Goal: Task Accomplishment & Management: Complete application form

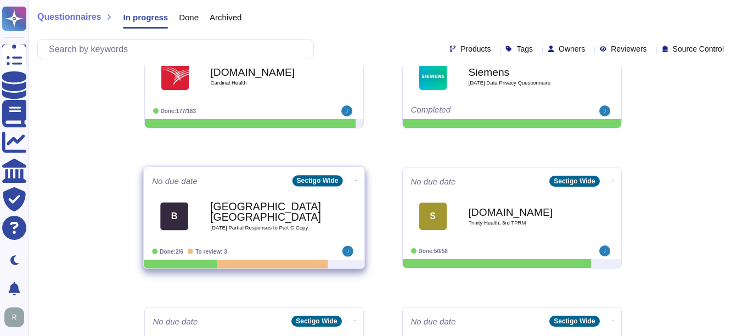
scroll to position [329, 0]
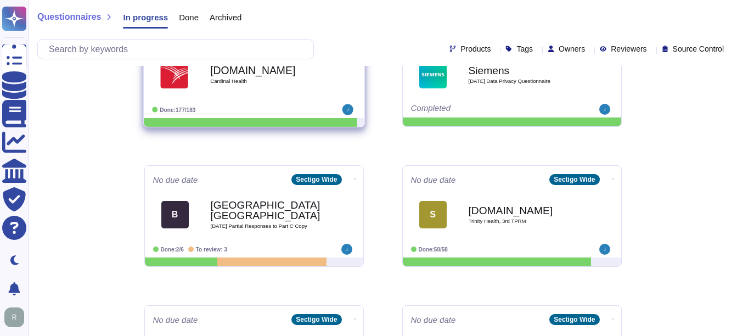
click at [264, 100] on div "[DOMAIN_NAME] Cardinal Health" at bounding box center [254, 74] width 204 height 55
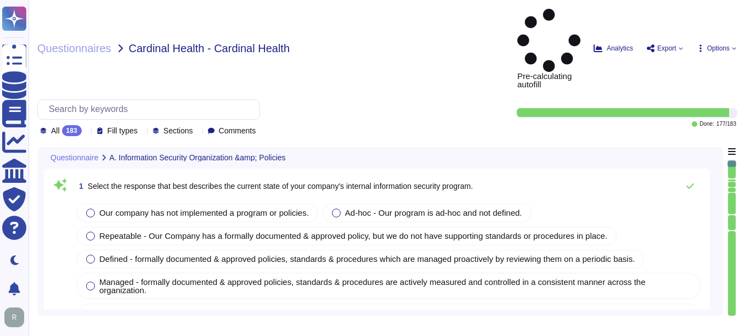
type textarea "Our company has a comprehensive internal information security program that incl…"
type textarea "Our company's mobile device policy includes several key components to ensure se…"
click at [94, 43] on span "Questionnaires" at bounding box center [74, 48] width 74 height 11
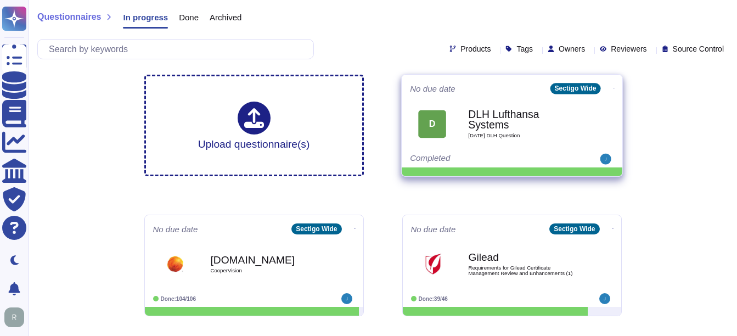
click at [515, 125] on b "DLH Lufthansa Systems" at bounding box center [523, 119] width 111 height 21
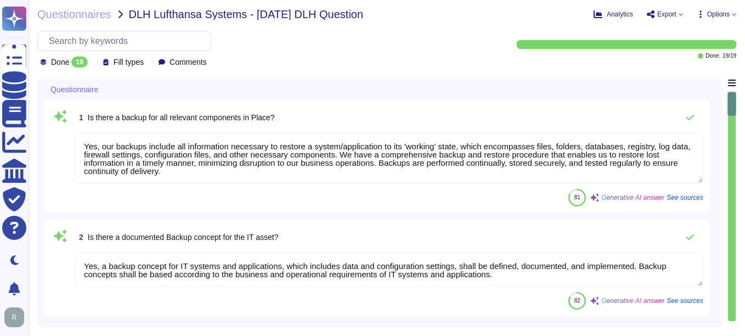
type textarea "Yes, our backups include all information necessary to restore a system/applicat…"
type textarea "Yes, a backup concept for IT systems and applications, which includes data and …"
type textarea "Backups are performed continually and are scheduled based on the information an…"
type textarea "Backups are stored in our on-premise data center in [GEOGRAPHIC_DATA], [GEOGRAP…"
type textarea "The results of the most recent vulnerability assessment or penetration test are…"
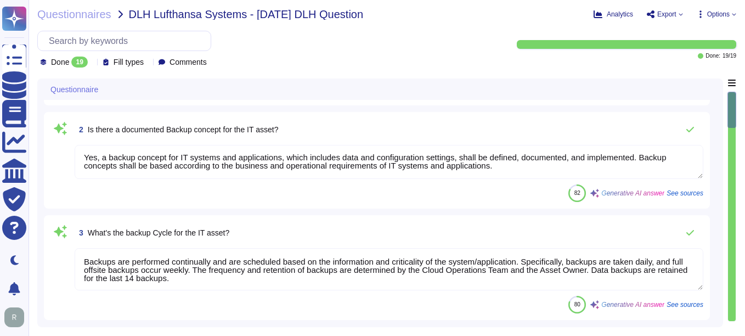
scroll to position [110, 0]
type textarea "Our Last BC/DR exercise was on [DATE] and Failover test was conducted on [DATE]."
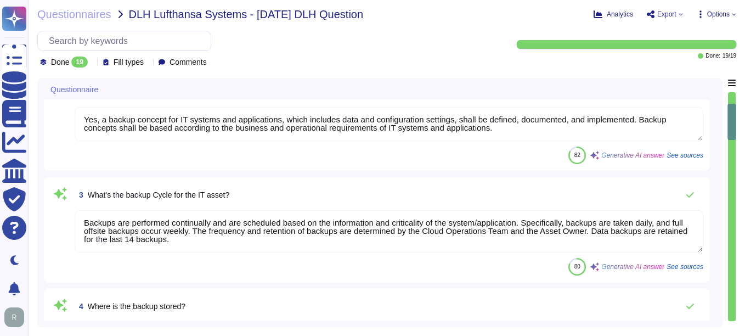
scroll to position [165, 0]
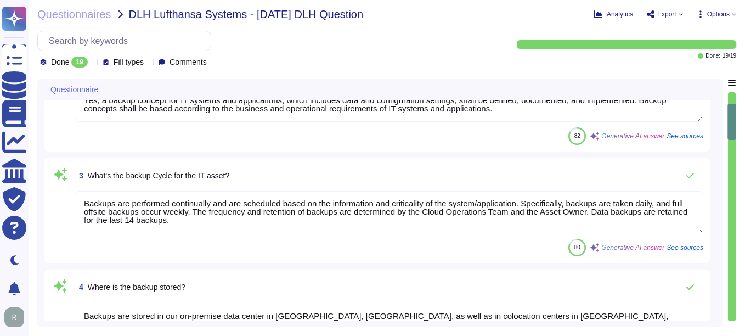
type textarea "We have implemented a high-availability environment with full redundancy, utili…"
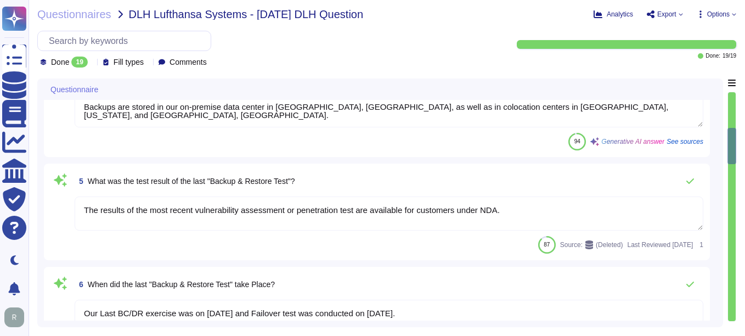
type textarea "Yes, the implemented High Availability and Failover solution is designed to pro…"
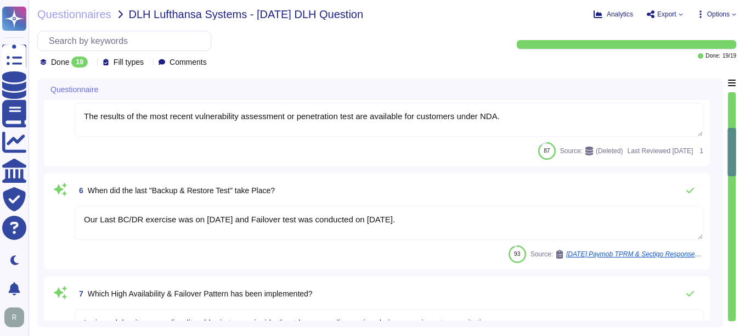
scroll to position [494, 0]
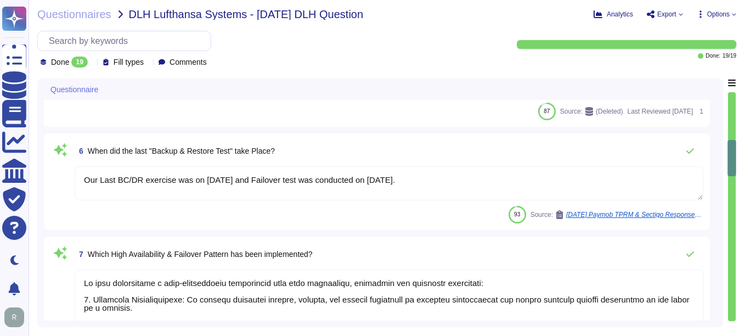
type textarea "The implemented High Availability and Failover Implementation performs failover…"
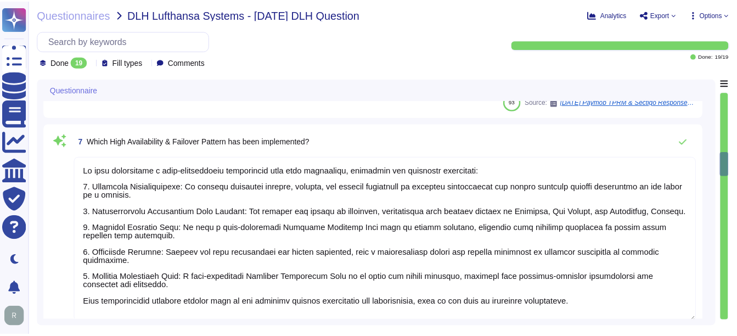
scroll to position [659, 0]
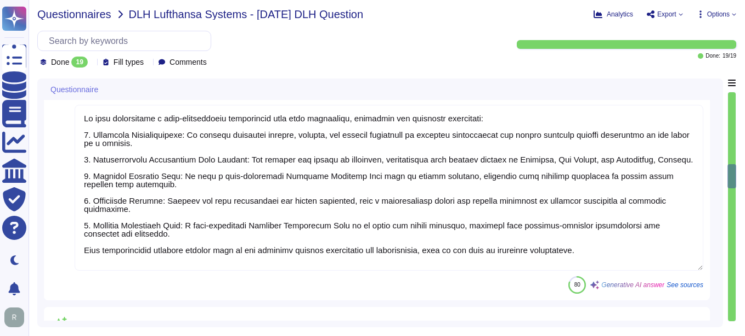
click at [76, 9] on span "Questionnaires" at bounding box center [74, 14] width 74 height 11
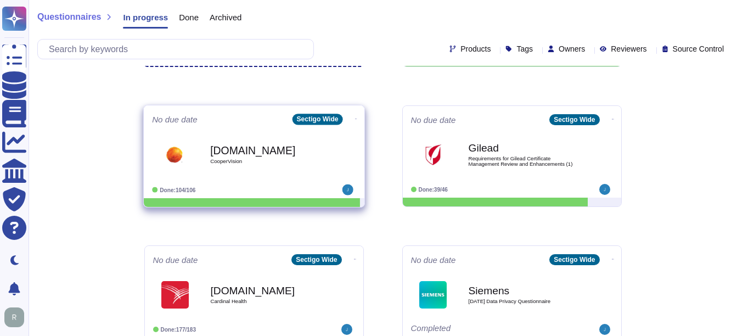
scroll to position [110, 0]
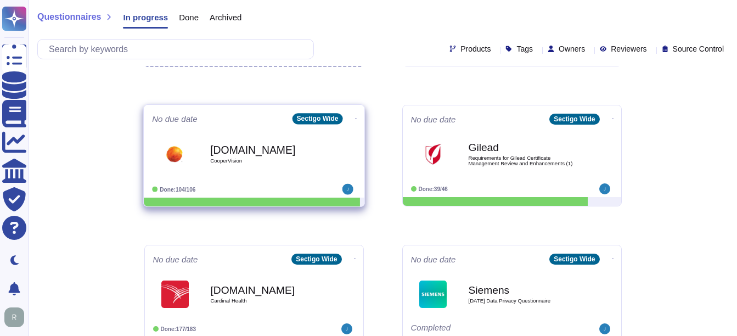
click at [246, 154] on b "[DOMAIN_NAME]" at bounding box center [265, 149] width 111 height 10
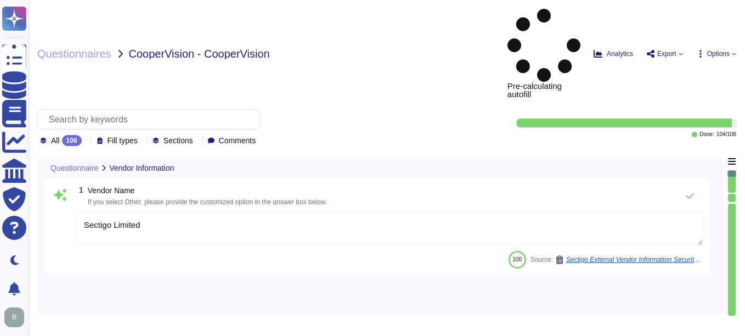
type textarea "Sectigo Limited"
type textarea "The name of the corporate office is Sectigo."
type textarea "The corporate office physical address is [STREET_ADDRESS]."
type textarea "The backup sites are located in [GEOGRAPHIC_DATA], [US_STATE], and [GEOGRAPHIC_…"
type textarea "The company has been in business for more than 25 years."
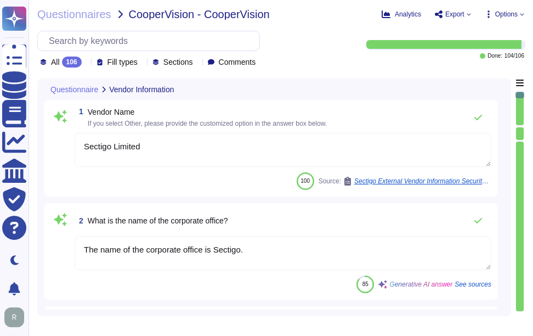
click at [91, 110] on span "Vendor Name" at bounding box center [111, 112] width 47 height 9
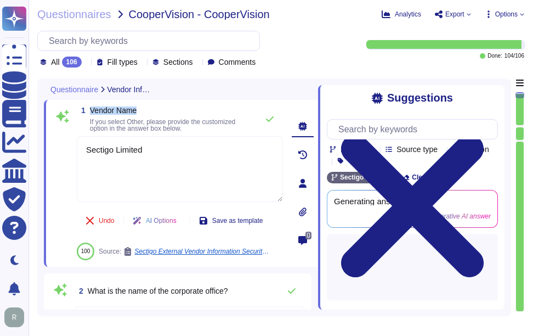
drag, startPoint x: 90, startPoint y: 110, endPoint x: 162, endPoint y: 115, distance: 72.6
click at [162, 115] on span "Vendor Name If you select Other, please provide the customized option in the an…" at bounding box center [171, 118] width 162 height 25
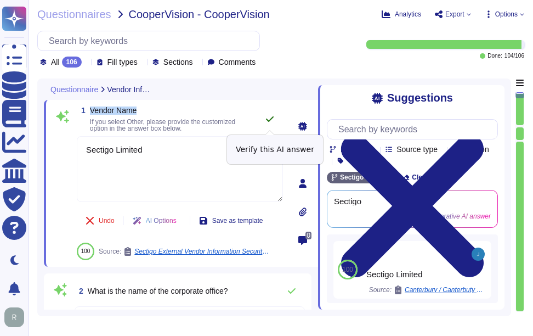
click at [272, 117] on icon at bounding box center [270, 119] width 9 height 9
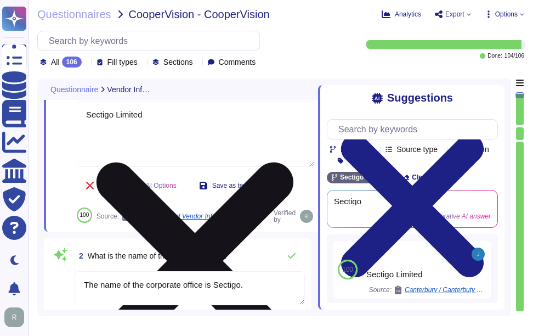
type textarea "The company has been in business for more than 25 years."
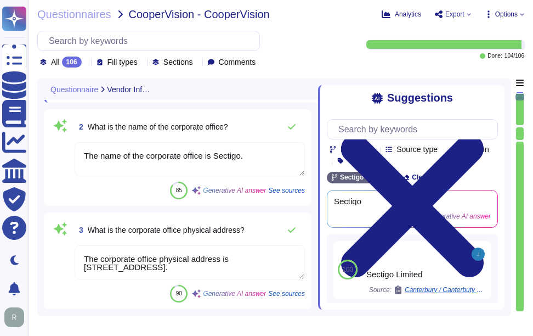
scroll to position [220, 0]
type textarea "The name of the product being provided by the vendor is "Sectigo Certificate Ma…"
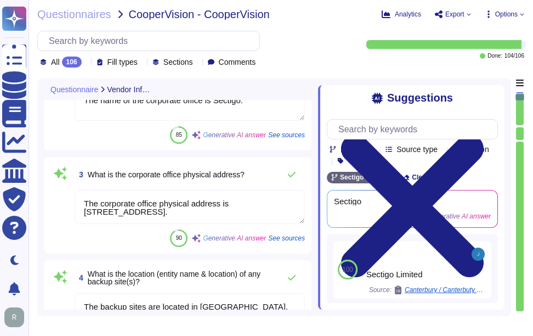
scroll to position [0, 0]
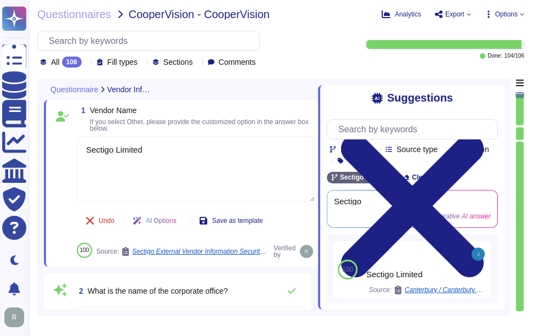
click at [98, 259] on div "100 Source: Sectigo External Vendor Information Security Questionnaire Verified…" at bounding box center [196, 252] width 239 height 18
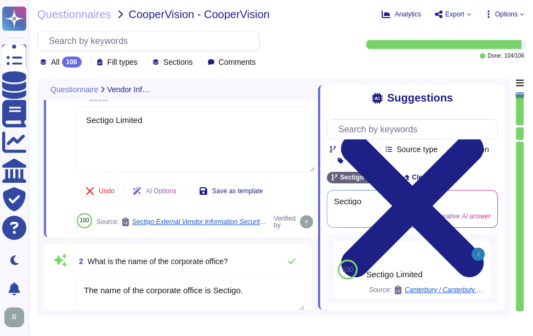
type textarea "The company has been in business for more than 25 years."
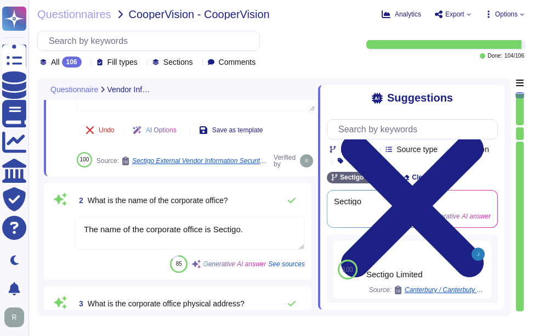
scroll to position [110, 0]
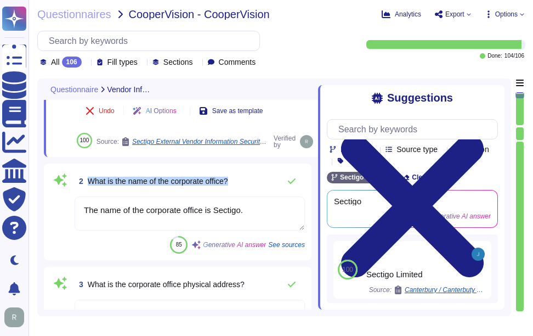
drag, startPoint x: 90, startPoint y: 181, endPoint x: 249, endPoint y: 187, distance: 158.7
click at [249, 187] on div "2 What is the name of the corporate office?" at bounding box center [190, 181] width 230 height 22
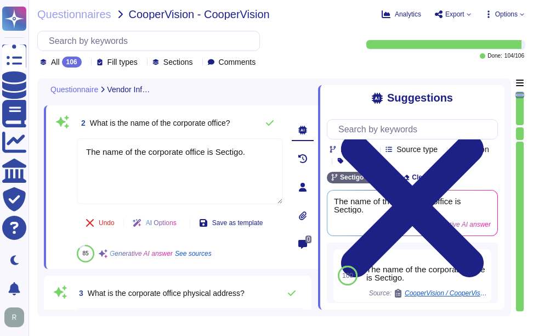
drag, startPoint x: 254, startPoint y: 155, endPoint x: 49, endPoint y: 143, distance: 205.1
click at [49, 143] on div "2 What is the name of the corporate office? The name of the corporate office is…" at bounding box center [181, 187] width 274 height 164
paste textarea "Limited"
type textarea "The name of the corporate office is Sectigo Limited."
click at [274, 121] on icon at bounding box center [270, 123] width 9 height 9
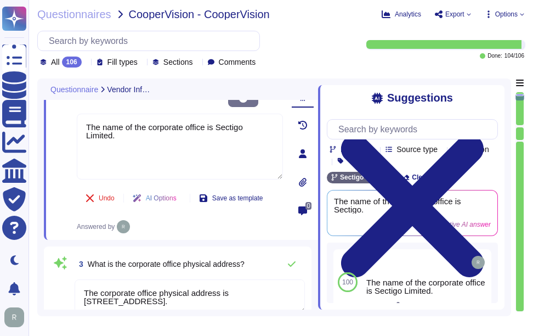
type textarea "The name of the product being provided by the vendor is "Sectigo Certificate Ma…"
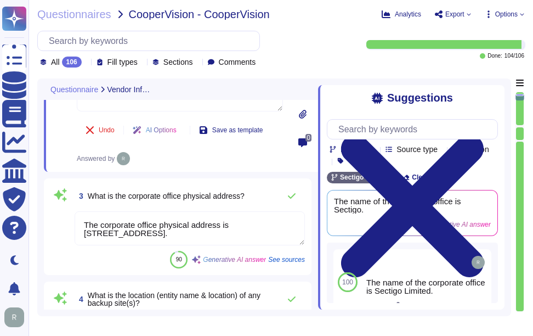
scroll to position [220, 0]
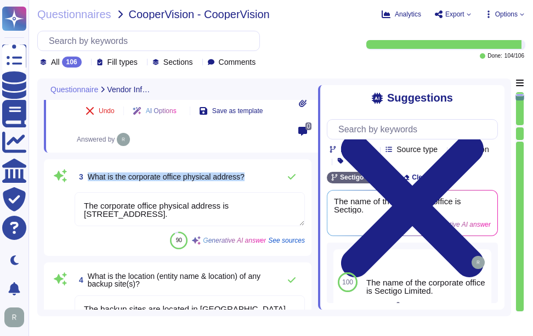
drag, startPoint x: 89, startPoint y: 177, endPoint x: 260, endPoint y: 181, distance: 170.7
click at [260, 181] on div "3 What is the corporate office physical address?" at bounding box center [190, 177] width 230 height 22
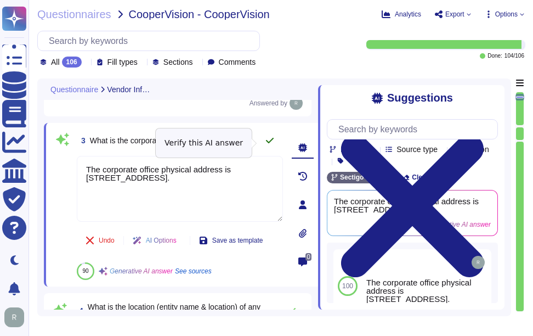
click at [268, 142] on icon at bounding box center [270, 140] width 9 height 9
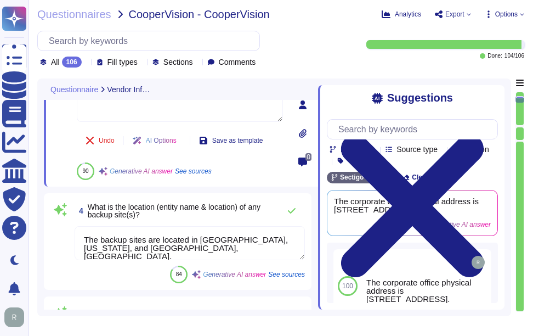
type textarea "<p>Sectigo Certificate Manager. Digital certificates.</p>"
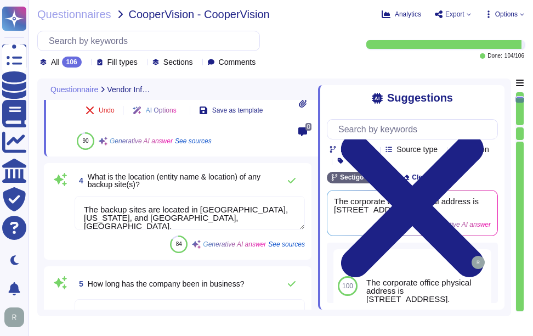
scroll to position [384, 0]
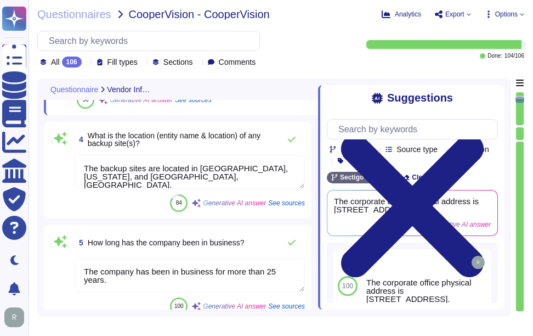
type textarea "Sectigo offers a comprehensive range of digital identity solutions and certific…"
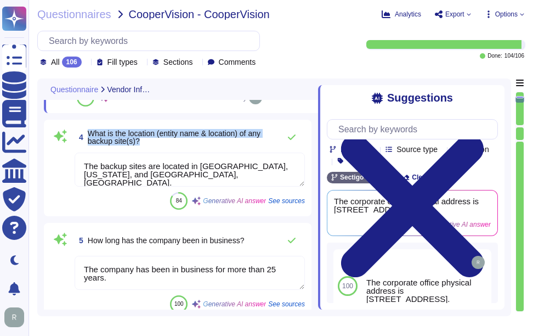
drag, startPoint x: 89, startPoint y: 132, endPoint x: 170, endPoint y: 143, distance: 82.0
click at [170, 143] on span "What is the location (entity name & location) of any backup site(s)?" at bounding box center [181, 137] width 187 height 15
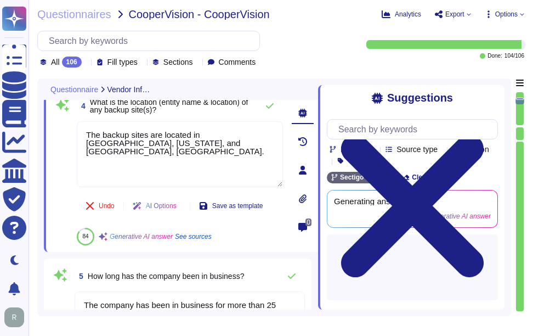
scroll to position [329, 0]
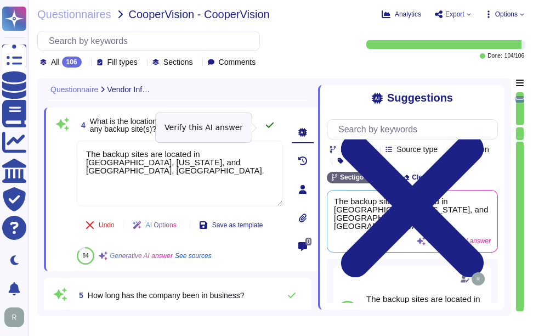
click at [272, 123] on icon at bounding box center [270, 125] width 9 height 9
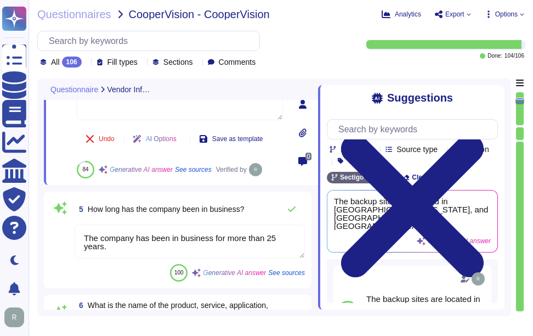
scroll to position [439, 0]
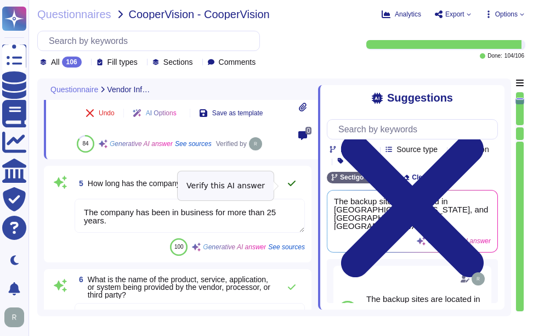
click at [294, 185] on icon at bounding box center [292, 183] width 8 height 5
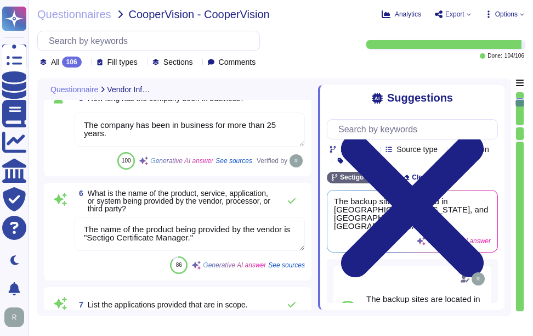
scroll to position [549, 0]
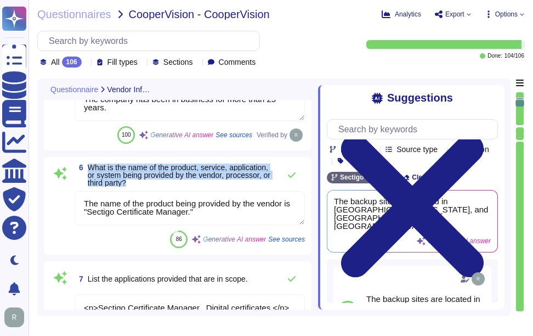
drag, startPoint x: 89, startPoint y: 166, endPoint x: 139, endPoint y: 186, distance: 53.7
click at [139, 186] on span "What is the name of the product, service, application, or system being provided…" at bounding box center [181, 175] width 187 height 23
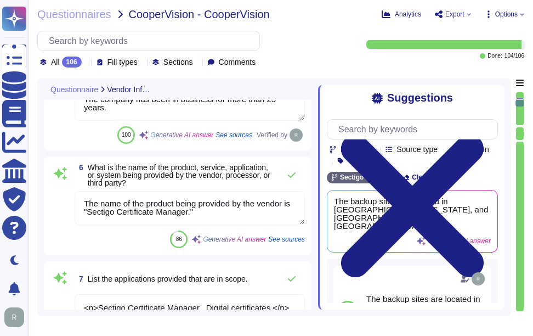
scroll to position [0, 0]
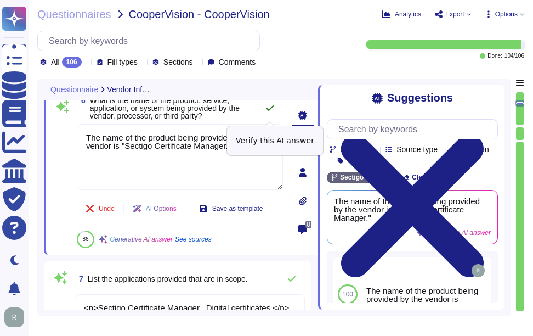
click at [268, 111] on icon at bounding box center [270, 108] width 9 height 9
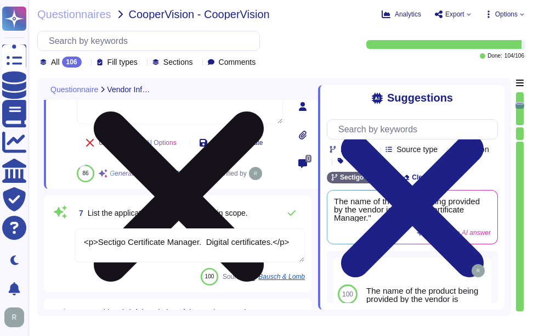
type textarea "The important publicly facing URLs in scope for the assessment include [DOMAIN_…"
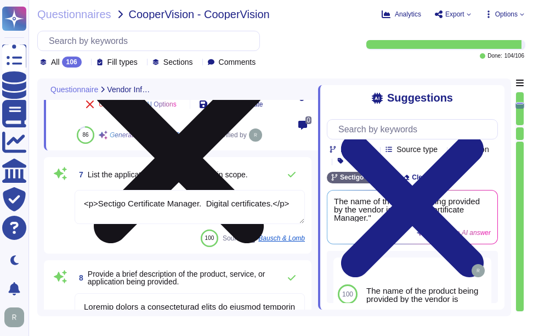
scroll to position [659, 0]
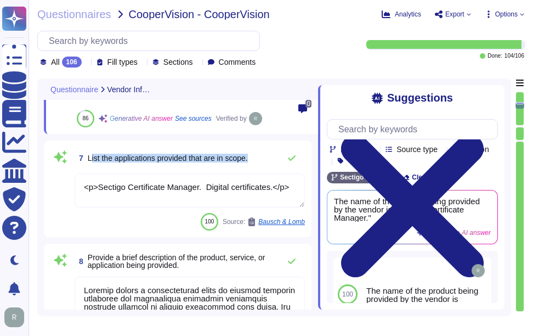
drag, startPoint x: 90, startPoint y: 158, endPoint x: 262, endPoint y: 164, distance: 172.4
click at [262, 164] on div "7 List the applications provided that are in scope." at bounding box center [190, 158] width 230 height 22
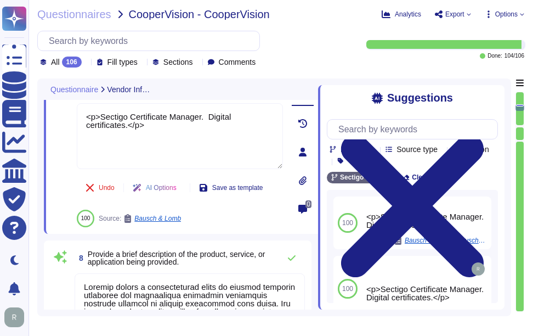
drag, startPoint x: 154, startPoint y: 132, endPoint x: 64, endPoint y: 117, distance: 91.2
click at [64, 117] on div "7 List the applications provided that are in scope. <p>Sectigo Certificate Mana…" at bounding box center [168, 152] width 230 height 150
paste textarea "Sectigo Certificate Manager. Digital certificates & CLM."
click at [228, 215] on div "Undo AI Options Save as template 100 Source: Bausch & Lomb" at bounding box center [180, 201] width 206 height 53
type textarea "Sectigo Certificate Manager. Digital certificates & CLM."
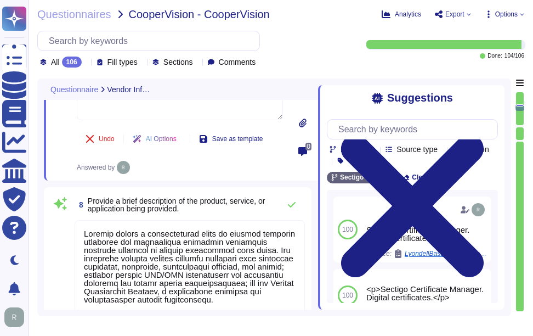
type textarea "[PERSON_NAME] - CCO"
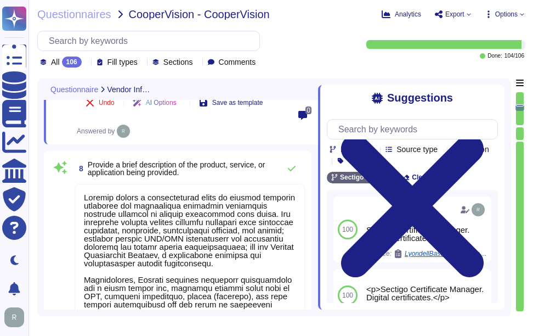
scroll to position [768, 0]
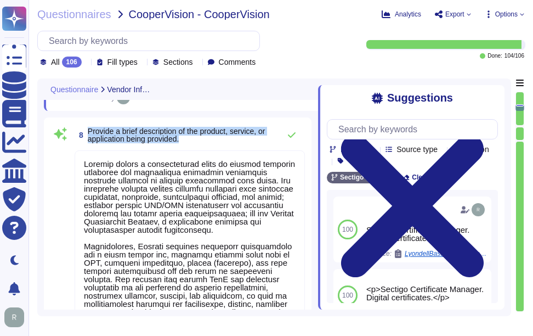
drag, startPoint x: 88, startPoint y: 134, endPoint x: 205, endPoint y: 145, distance: 118.0
click at [205, 143] on span "Provide a brief description of the product, service, or application being provi…" at bounding box center [181, 134] width 187 height 15
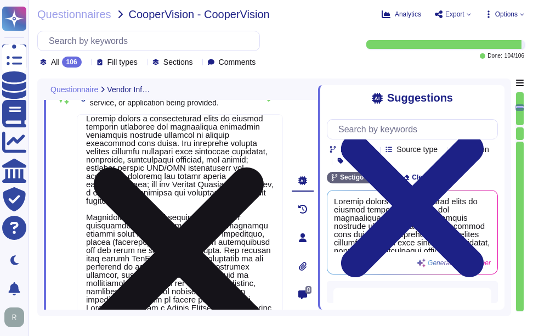
scroll to position [26, 0]
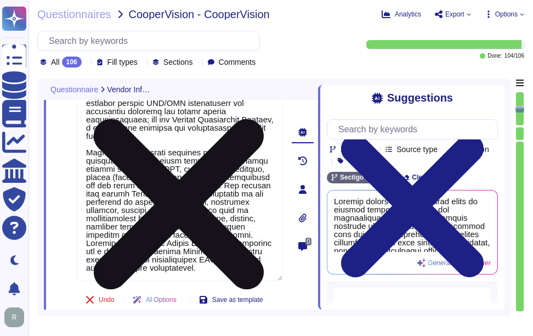
type textarea "Chief Compliance Officer."
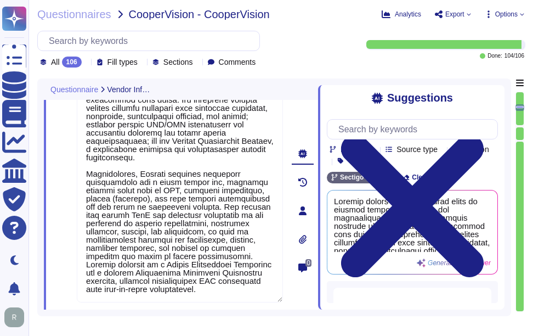
scroll to position [713, 0]
type textarea "The company has been in business for more than 25 years."
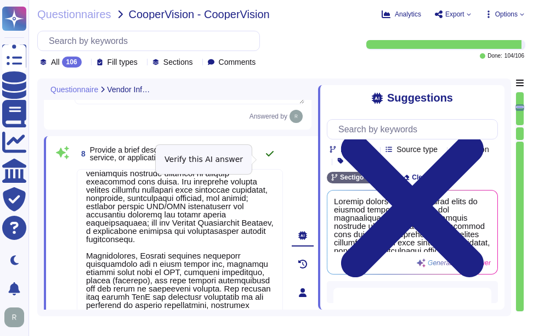
click at [270, 164] on button at bounding box center [270, 154] width 26 height 22
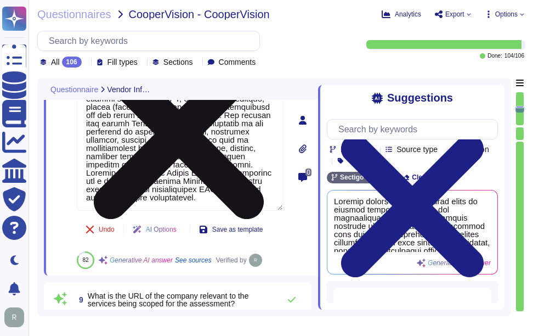
type textarea "Chief Compliance Officer."
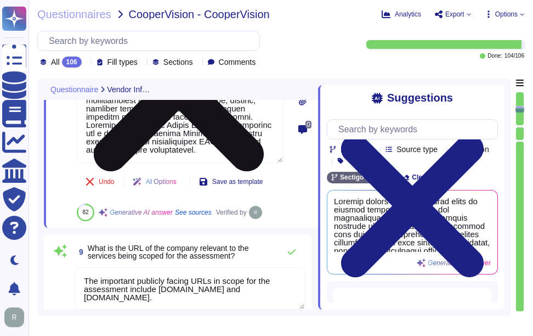
scroll to position [988, 0]
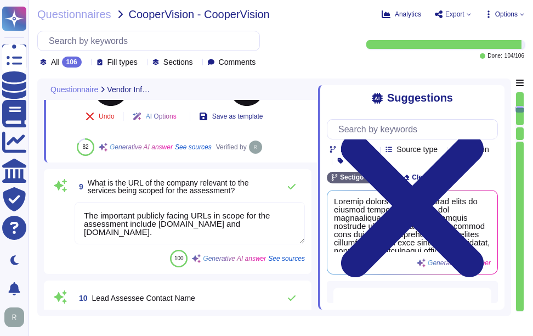
type textarea "[PERSON_NAME] - CCO"
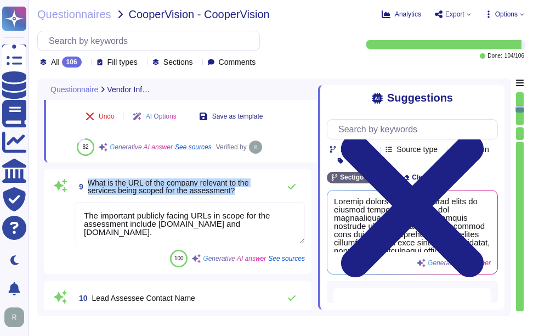
drag, startPoint x: 89, startPoint y: 184, endPoint x: 248, endPoint y: 192, distance: 159.4
click at [248, 192] on span "What is the URL of the company relevant to the services being scoped for the as…" at bounding box center [181, 186] width 187 height 15
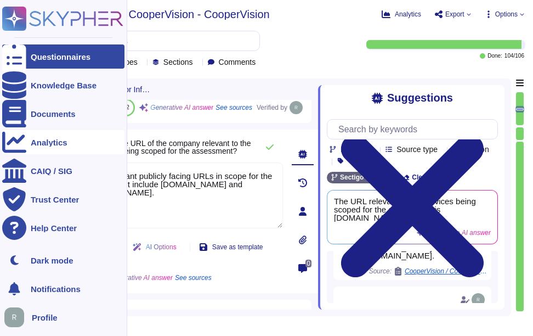
scroll to position [43, 0]
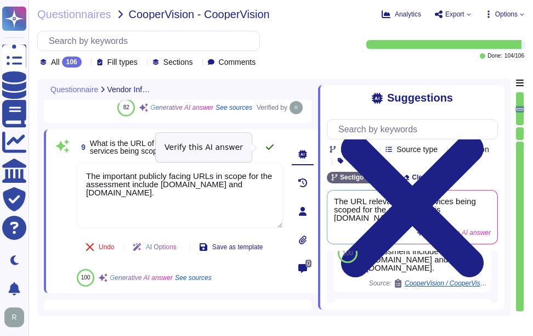
click at [272, 146] on icon at bounding box center [270, 146] width 8 height 5
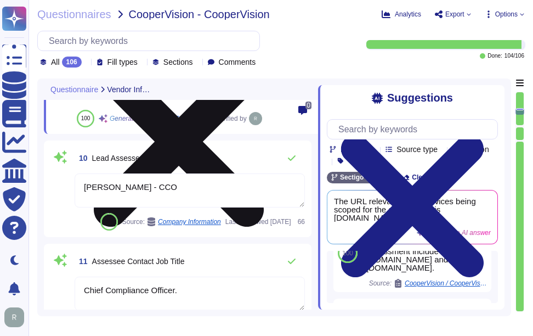
type textarea "Yes, our organization has adopted a comprehensive risk management program that …"
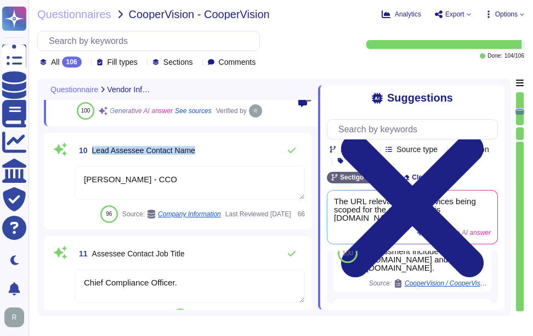
drag, startPoint x: 94, startPoint y: 150, endPoint x: 211, endPoint y: 148, distance: 117.5
click at [211, 148] on div "10 Lead Assessee Contact Name" at bounding box center [190, 150] width 230 height 22
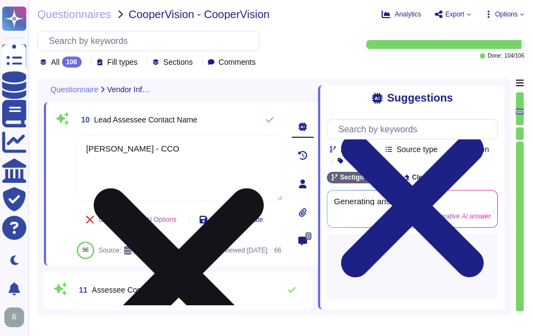
scroll to position [1098, 0]
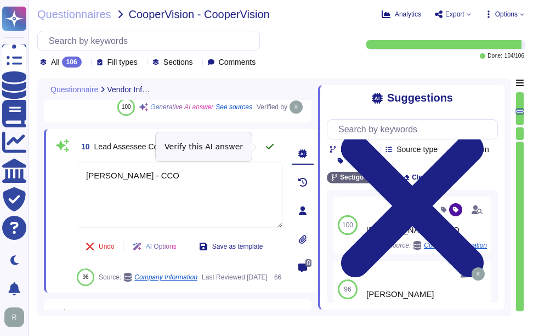
click at [273, 147] on icon at bounding box center [270, 146] width 9 height 9
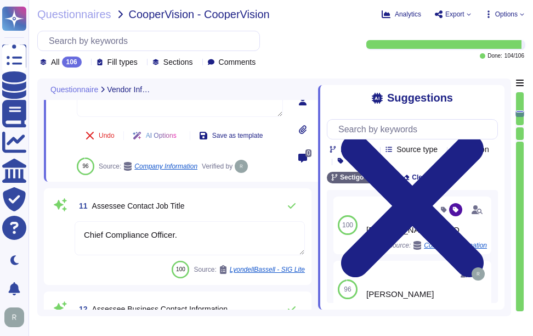
scroll to position [1207, 0]
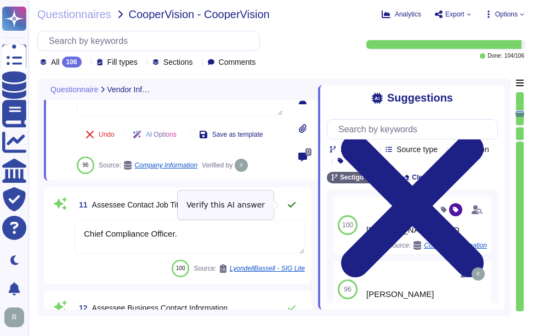
click at [294, 201] on icon at bounding box center [292, 204] width 9 height 9
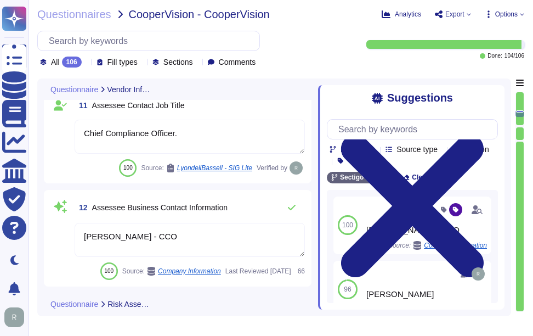
type textarea "The solution is hosted in two ways: 1. As a Software as a Service (SaaS) hosted…"
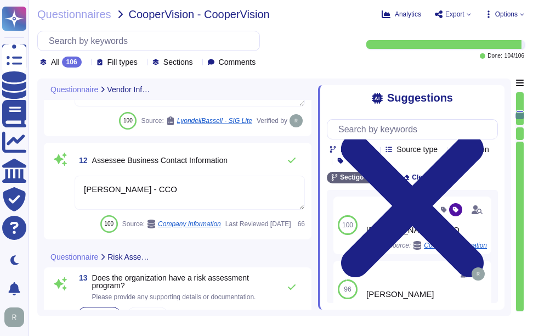
scroll to position [1372, 0]
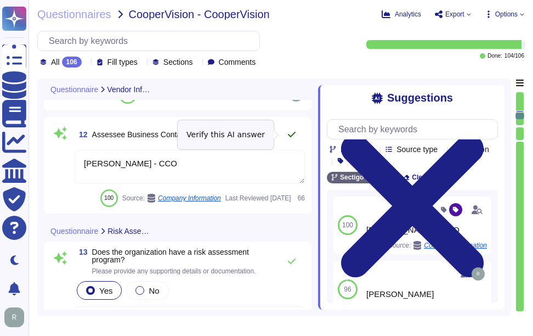
click at [289, 133] on icon at bounding box center [292, 134] width 9 height 9
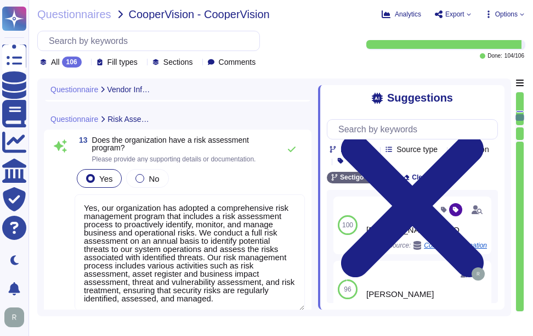
scroll to position [1, 0]
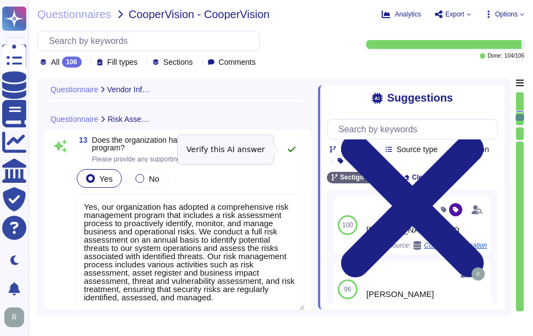
click at [291, 144] on button at bounding box center [292, 149] width 26 height 22
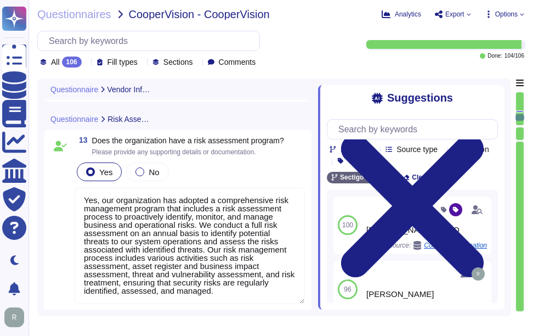
click at [490, 95] on div "Suggestions" at bounding box center [412, 98] width 171 height 13
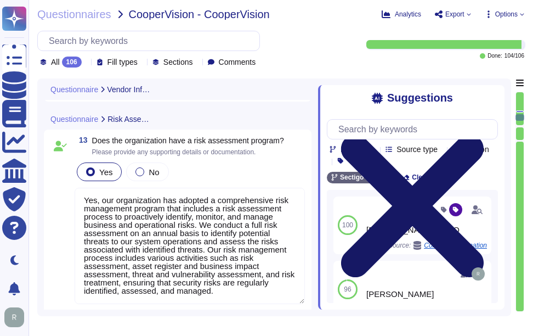
click at [484, 134] on icon at bounding box center [412, 205] width 143 height 143
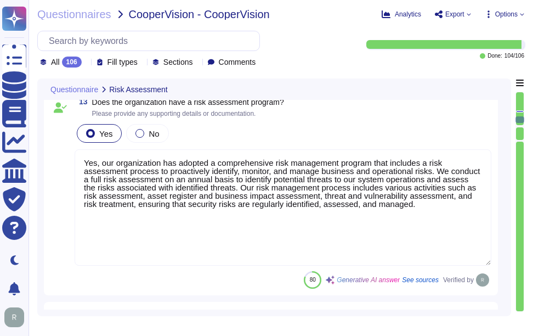
scroll to position [0, 0]
type textarea "- Software as a Service (SaaS) - Sectigo Certificate Manager - Applications for…"
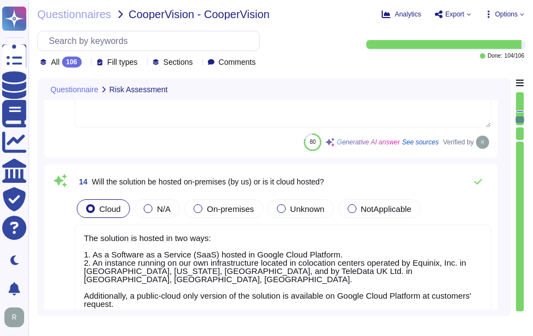
scroll to position [1646, 0]
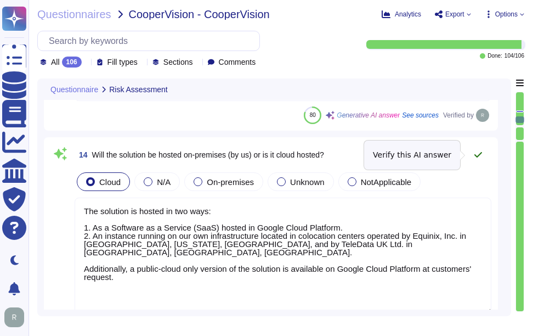
click at [475, 150] on icon at bounding box center [478, 154] width 9 height 9
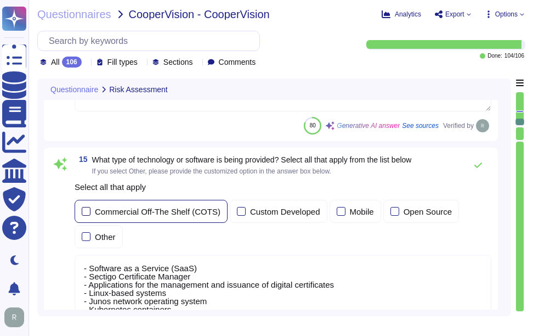
scroll to position [1866, 0]
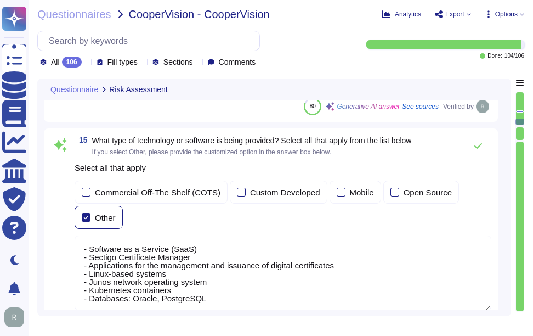
click at [85, 218] on div at bounding box center [86, 217] width 9 height 9
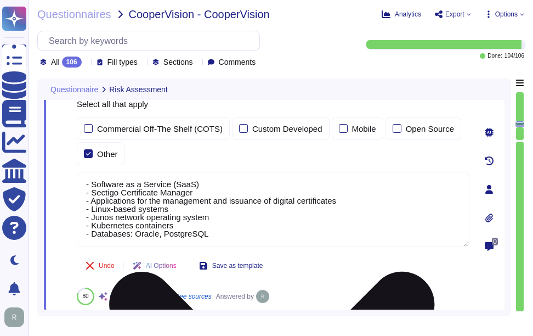
scroll to position [0, 0]
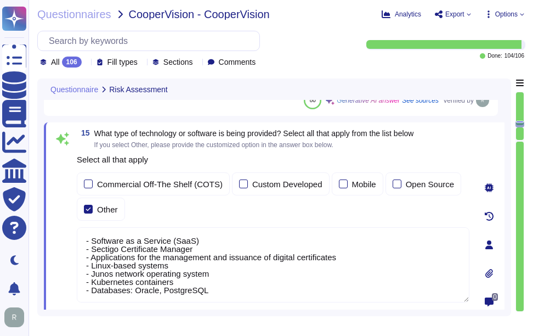
type textarea "Yes, our organization has adopted a comprehensive risk management program that …"
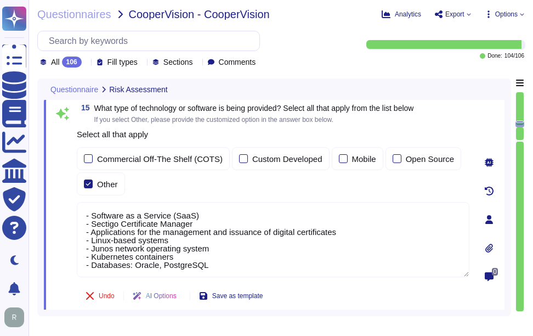
scroll to position [1816, 0]
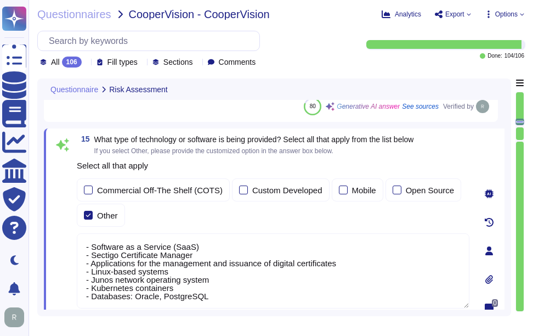
type textarea "Yes, our organization has adopted a comprehensive risk management program that …"
click at [284, 286] on textarea "- Software as a Service (SaaS) - Sectigo Certificate Manager - Applications for…" at bounding box center [273, 270] width 393 height 75
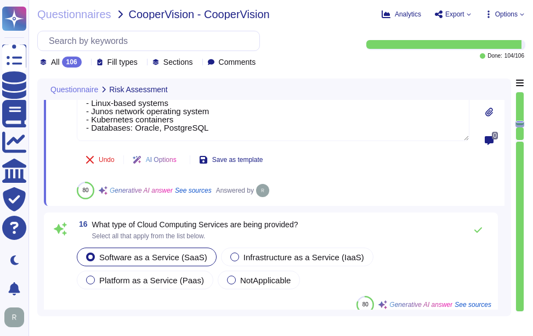
scroll to position [2036, 0]
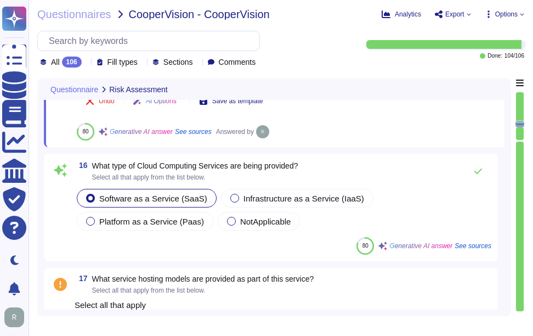
type textarea "We currently do not have an architecture diagram suitable for external sharing,…"
click at [483, 166] on button at bounding box center [478, 171] width 26 height 22
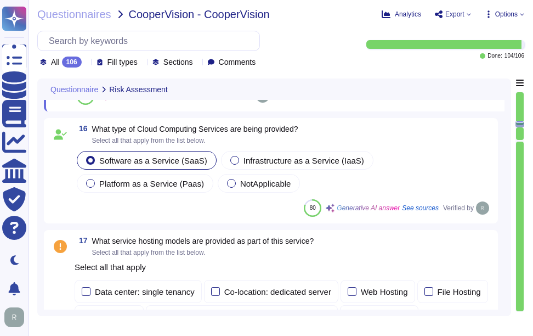
scroll to position [2091, 0]
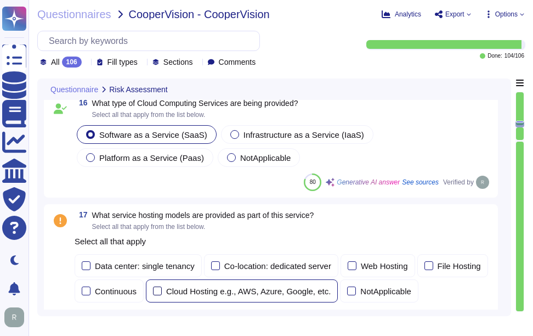
type textarea "Yes, our organization undergoes annual audits conducted by independent third-pa…"
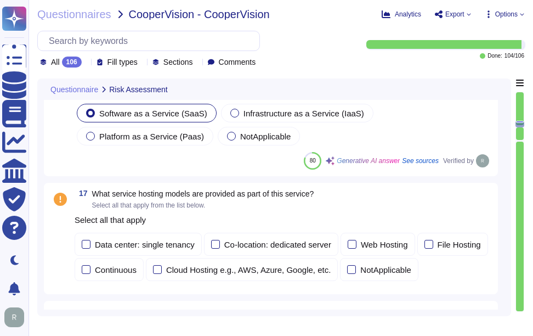
scroll to position [2146, 0]
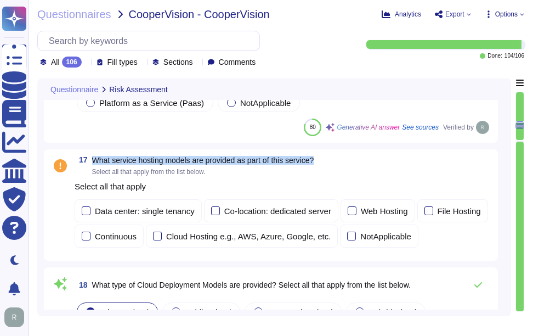
drag, startPoint x: 94, startPoint y: 160, endPoint x: 341, endPoint y: 148, distance: 247.2
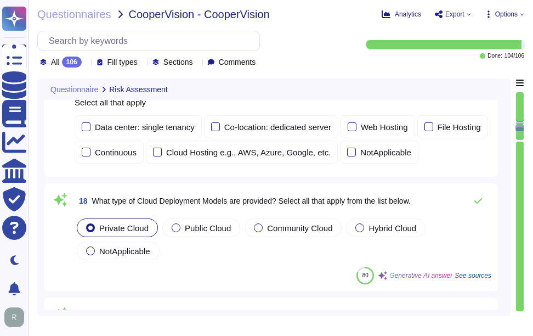
type textarea "Yes, our organization has appointed a data protection officer who is responsibl…"
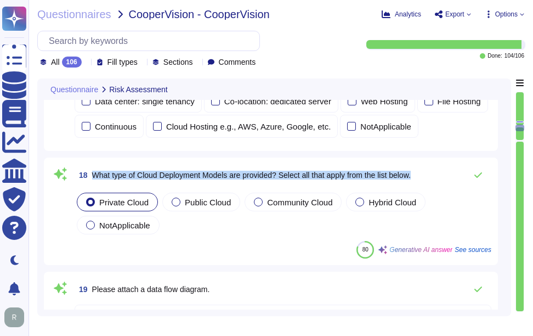
drag, startPoint x: 94, startPoint y: 173, endPoint x: 457, endPoint y: 178, distance: 362.8
click at [457, 178] on div "18 What type of Cloud Deployment Models are provided? Select all that apply fro…" at bounding box center [283, 175] width 417 height 22
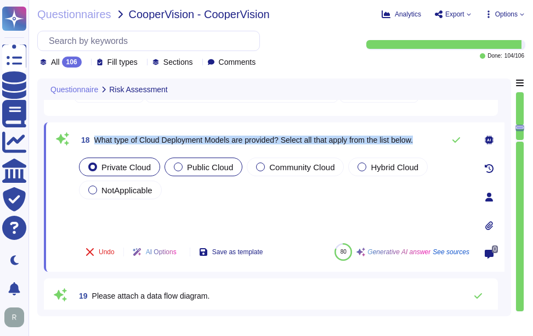
click at [179, 166] on div at bounding box center [178, 166] width 9 height 9
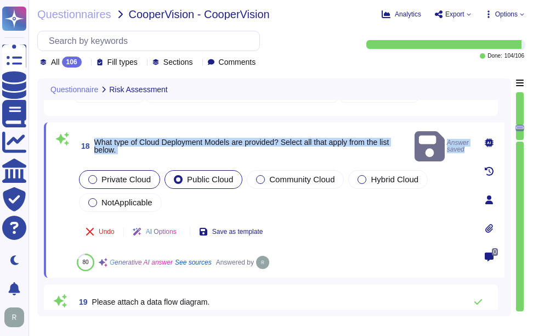
click at [97, 175] on div at bounding box center [92, 179] width 9 height 9
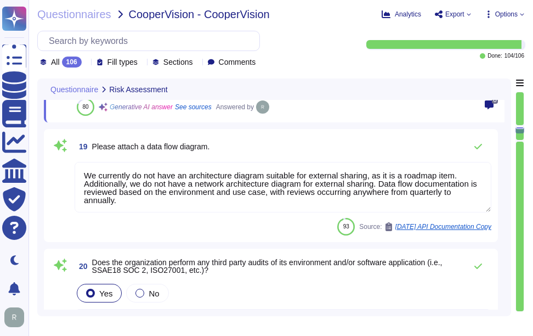
type textarea "Yes, there is an information security function responsible for security initiat…"
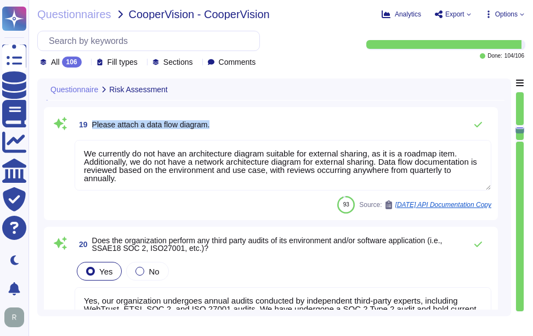
drag, startPoint x: 93, startPoint y: 122, endPoint x: 274, endPoint y: 115, distance: 180.7
click at [274, 115] on div "19 Please attach a data flow diagram." at bounding box center [283, 125] width 417 height 22
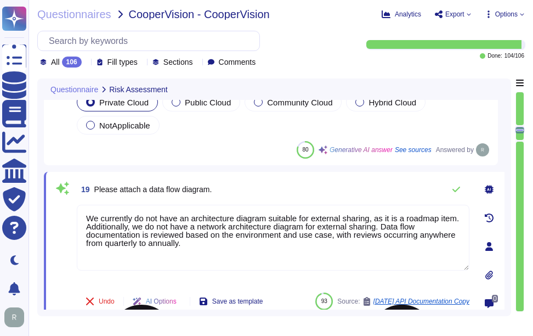
scroll to position [2310, 0]
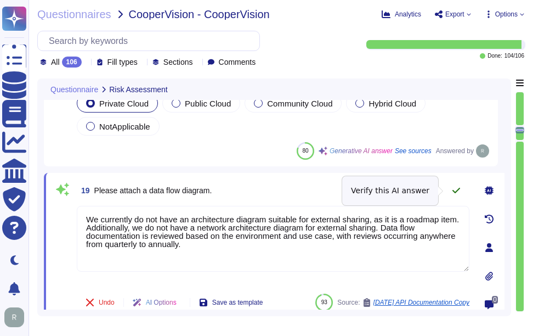
click at [460, 185] on button at bounding box center [456, 190] width 26 height 22
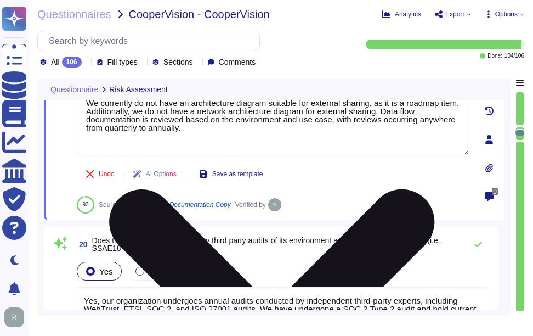
type textarea "Yes, there is an information security function responsible for security initiat…"
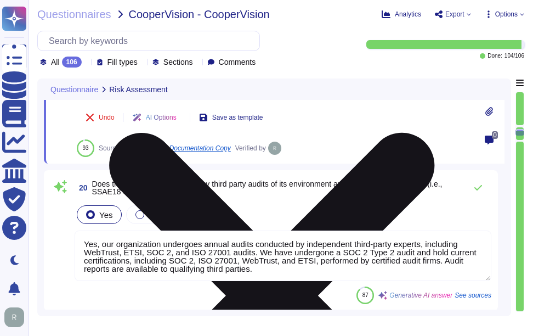
scroll to position [2475, 0]
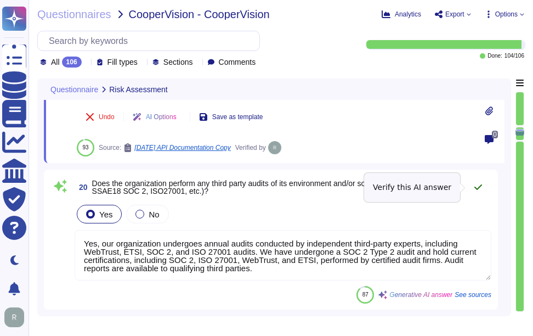
click at [478, 183] on icon at bounding box center [478, 187] width 9 height 9
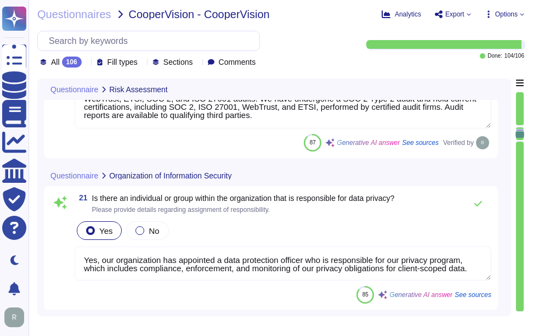
scroll to position [2640, 0]
type textarea "Yes, the organization has defined and documented security roles and responsibil…"
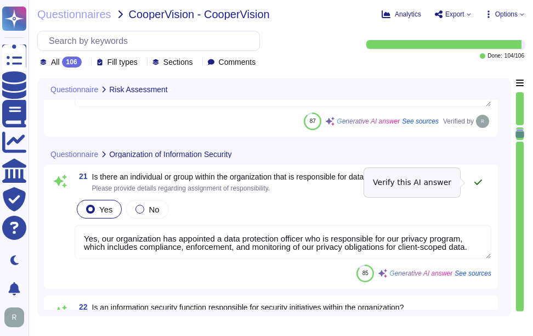
click at [481, 178] on icon at bounding box center [478, 182] width 9 height 9
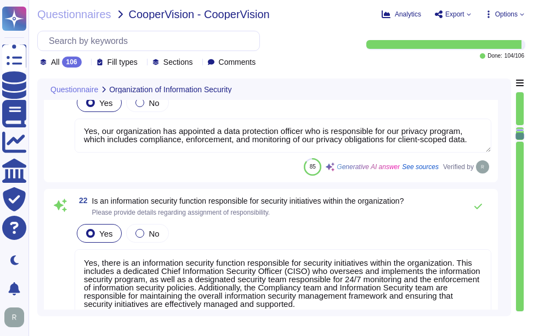
scroll to position [2749, 0]
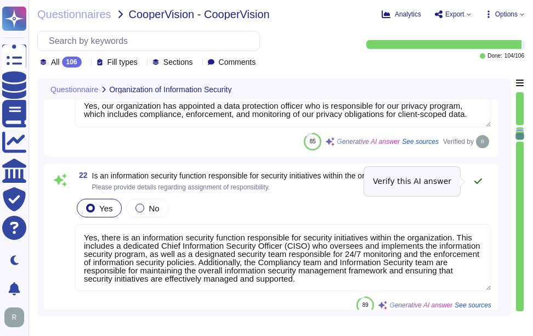
click at [477, 182] on icon at bounding box center [478, 181] width 9 height 9
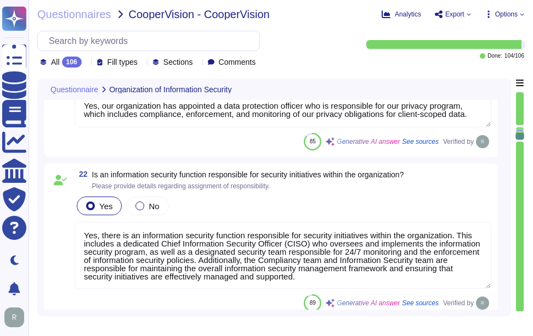
scroll to position [1, 0]
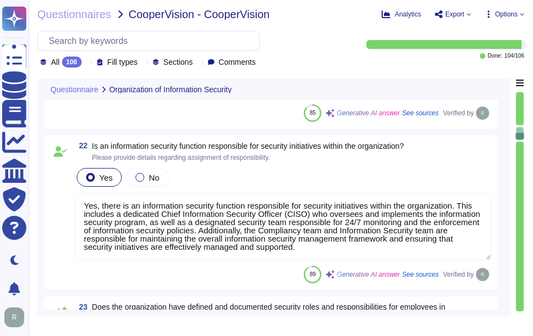
type textarea "Yes, the organization has established policies and procedures to limit access t…"
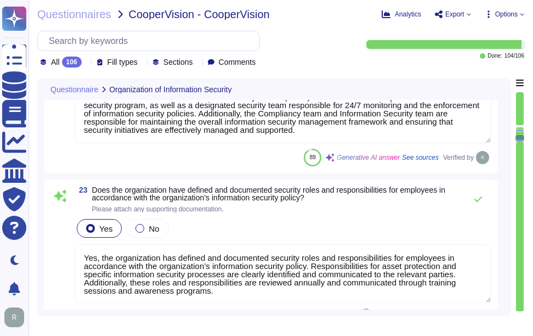
scroll to position [2914, 0]
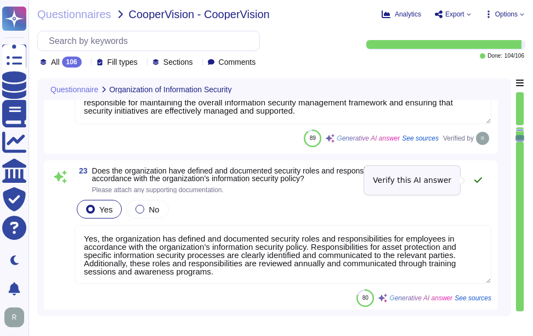
click at [482, 177] on icon at bounding box center [478, 180] width 9 height 9
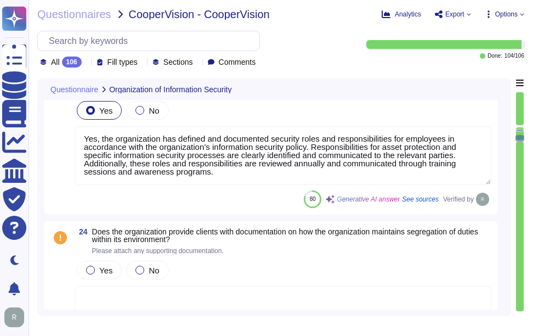
scroll to position [3024, 0]
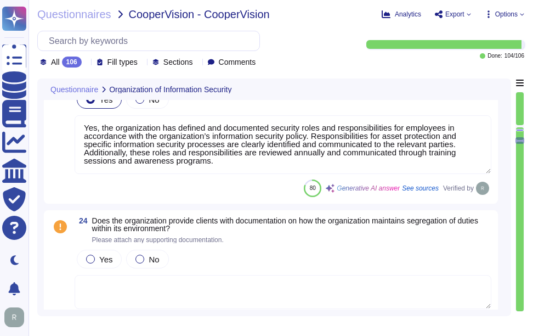
type textarea "Yes, the organization conducts background screenings for all employees, includi…"
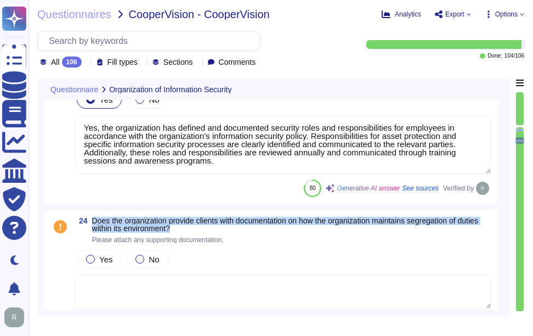
drag, startPoint x: 93, startPoint y: 218, endPoint x: 209, endPoint y: 230, distance: 116.4
click at [209, 230] on span "Does the organization provide clients with documentation on how the organizatio…" at bounding box center [292, 224] width 400 height 15
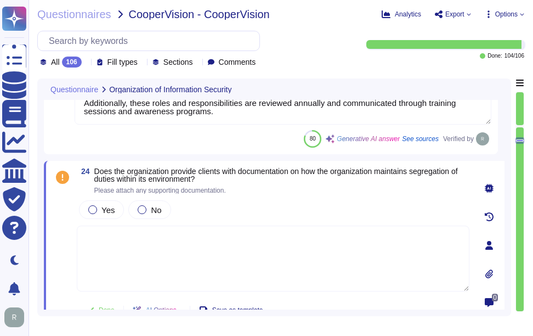
type textarea "Yes, the organization conducts background screenings for all employees, includi…"
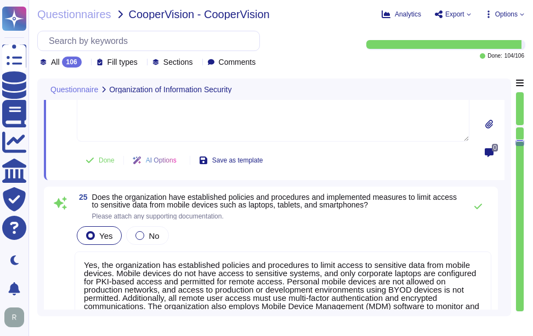
scroll to position [3243, 0]
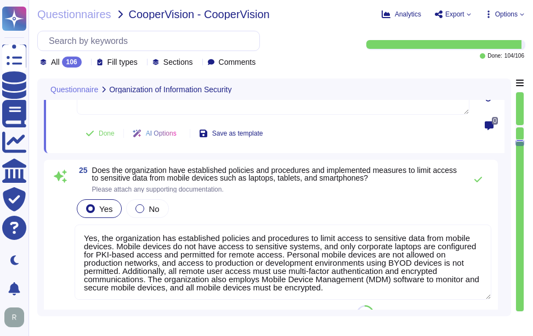
type textarea "Yes, the organization has an information security awareness training program th…"
click at [479, 178] on icon at bounding box center [478, 179] width 9 height 9
click at [480, 180] on icon at bounding box center [479, 179] width 8 height 5
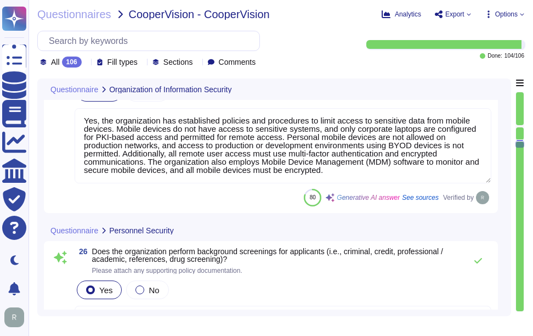
type textarea "Yes, the organization has a formal disciplinary process for non-compliance with…"
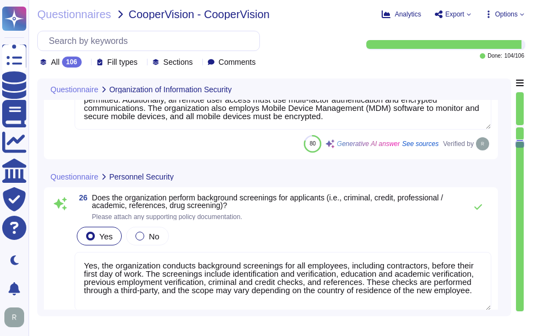
scroll to position [3408, 0]
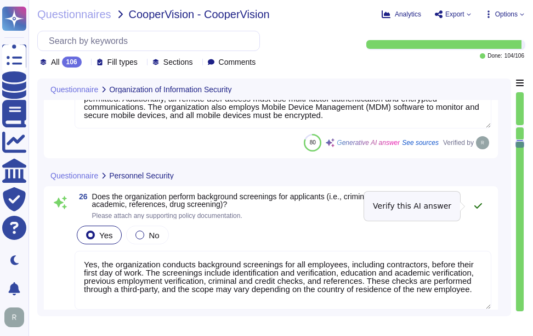
click at [478, 204] on icon at bounding box center [478, 205] width 9 height 9
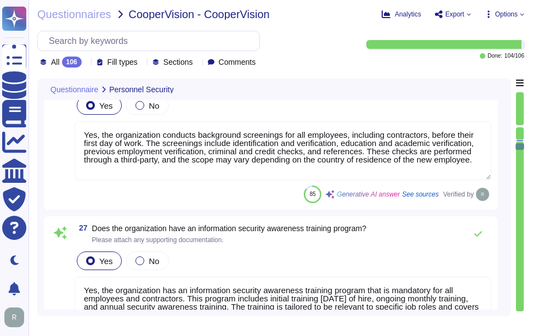
type textarea "Yes, the organization has documented employee termination procedures, which inc…"
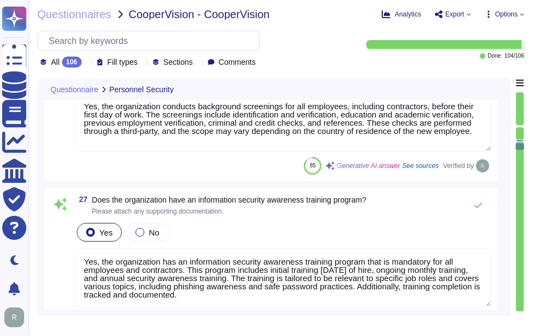
scroll to position [3573, 0]
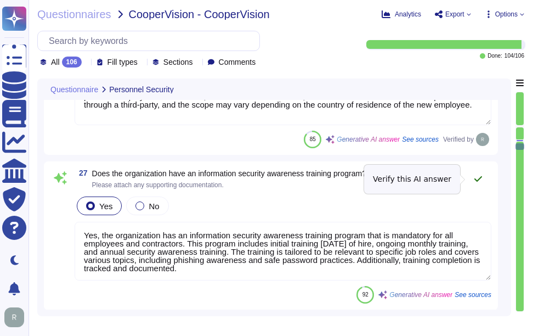
click at [479, 180] on icon at bounding box center [479, 178] width 8 height 5
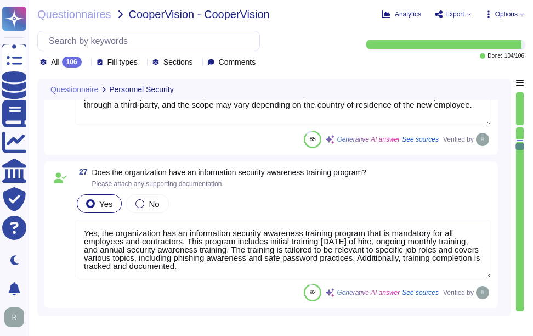
scroll to position [1, 0]
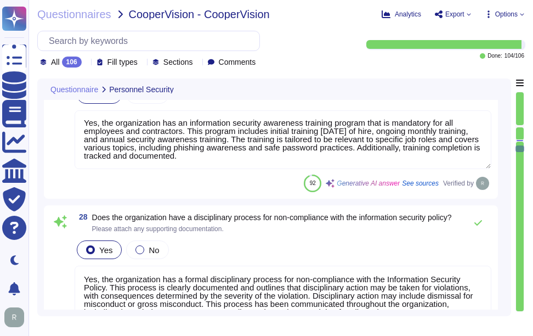
type textarea "Yes, our organization has documented and approved information security policies…"
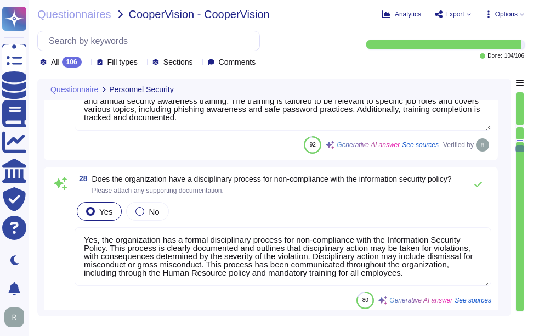
scroll to position [3737, 0]
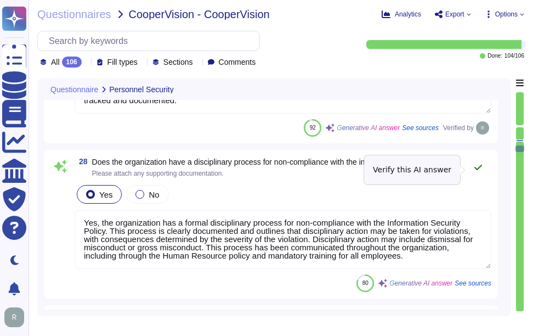
click at [478, 168] on icon at bounding box center [478, 167] width 9 height 9
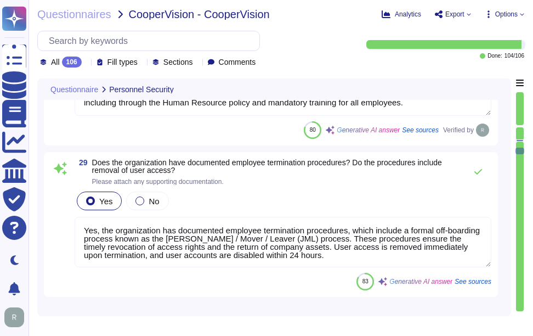
scroll to position [3902, 0]
type textarea "Yes, customers are notified of significant changes to information security or p…"
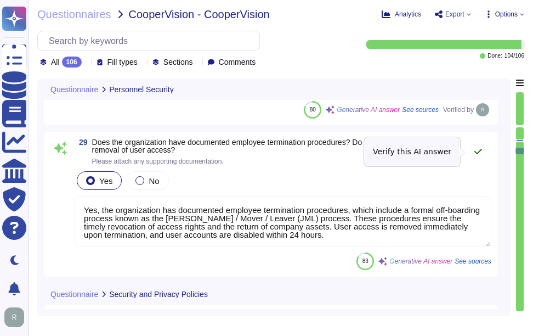
click at [481, 148] on icon at bounding box center [478, 151] width 9 height 9
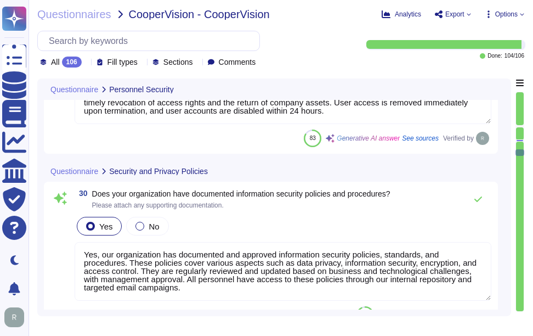
scroll to position [4067, 0]
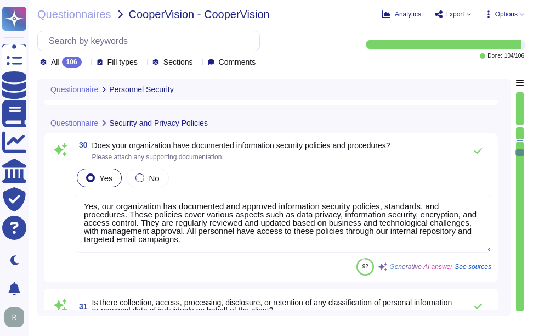
type textarea "Yes, our organization has a documented Privacy Policy that outlines our policie…"
click at [475, 151] on icon at bounding box center [479, 150] width 8 height 5
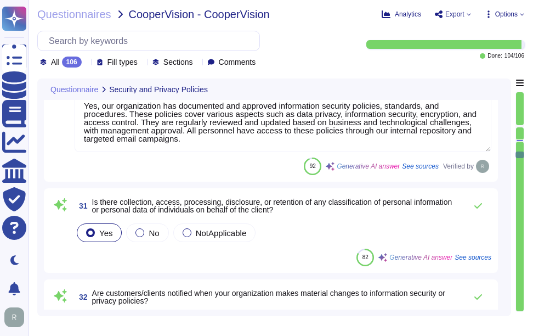
scroll to position [4176, 0]
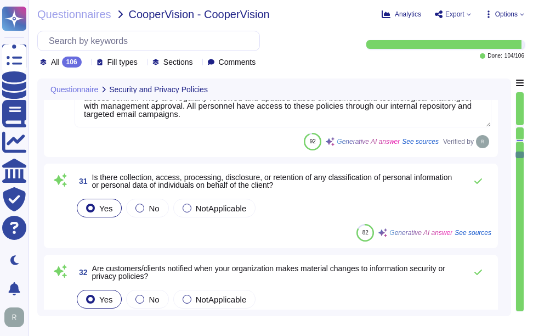
type textarea "Yes, the organization utilizes an asset management system. We maintain an inven…"
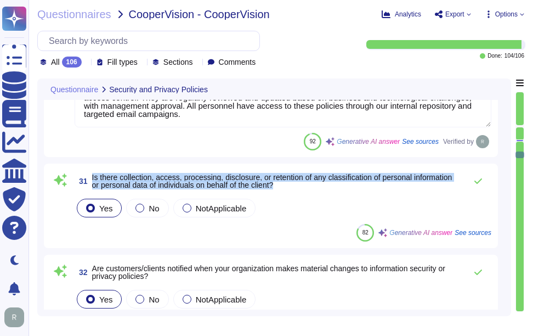
drag, startPoint x: 92, startPoint y: 176, endPoint x: 293, endPoint y: 183, distance: 201.0
click at [293, 183] on span "Is there collection, access, processing, disclosure, or retention of any classi…" at bounding box center [276, 180] width 369 height 15
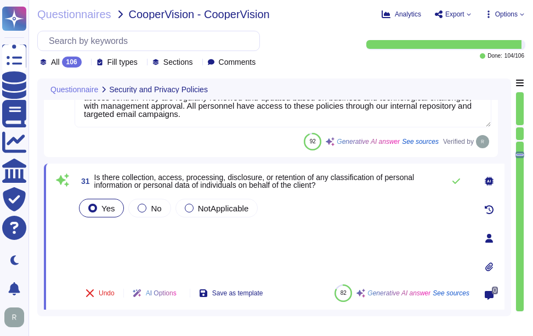
click at [113, 230] on div "Yes No NotApplicable" at bounding box center [273, 235] width 393 height 79
drag, startPoint x: 113, startPoint y: 230, endPoint x: 110, endPoint y: 256, distance: 25.9
click at [110, 256] on div "Yes No NotApplicable" at bounding box center [273, 235] width 393 height 79
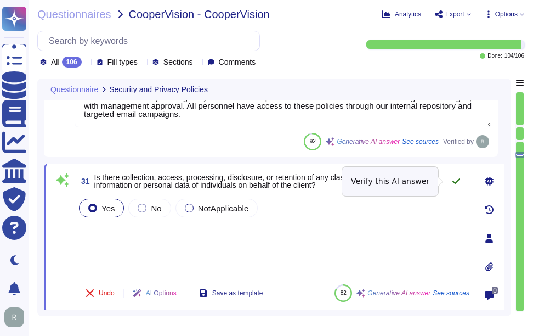
click at [455, 179] on icon at bounding box center [456, 181] width 9 height 9
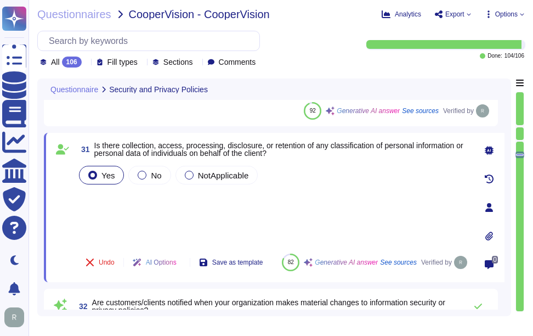
type textarea "Yes, the organization utilizes an asset management system. We maintain an inven…"
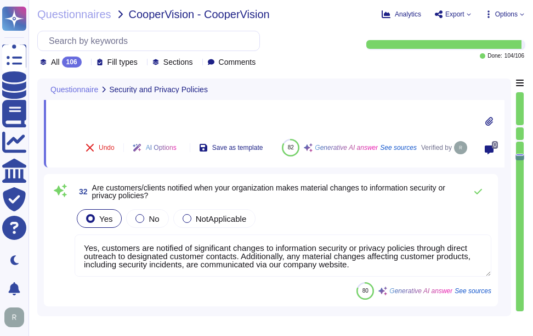
scroll to position [4341, 0]
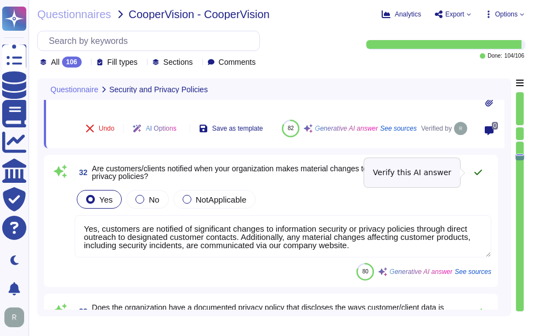
click at [482, 175] on icon at bounding box center [478, 172] width 9 height 9
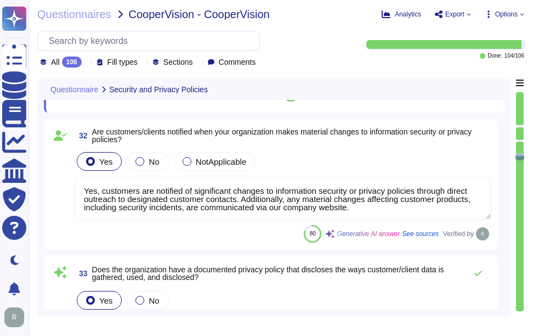
type textarea "Yes, all information assets within the scope of the Information Security Manage…"
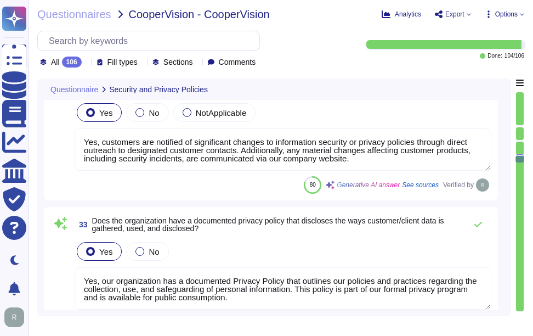
scroll to position [4451, 0]
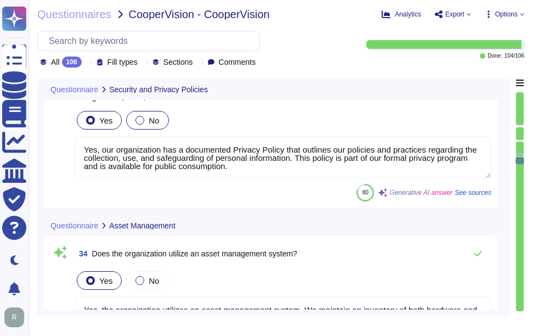
type textarea "Yes, our organization has a documented Acceptable Use Policy (AUP) that has bee…"
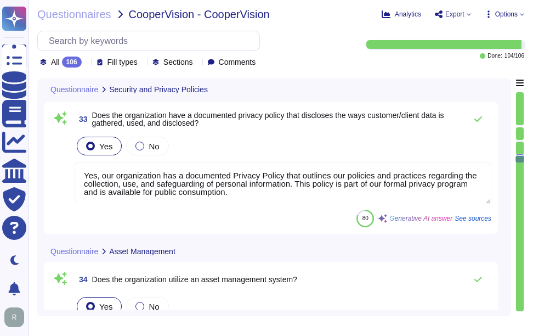
scroll to position [4506, 0]
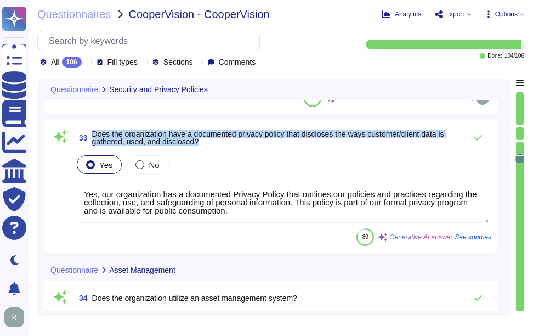
drag, startPoint x: 93, startPoint y: 134, endPoint x: 212, endPoint y: 148, distance: 119.9
click at [212, 148] on div "33 Does the organization have a documented privacy policy that discloses the wa…" at bounding box center [283, 138] width 417 height 22
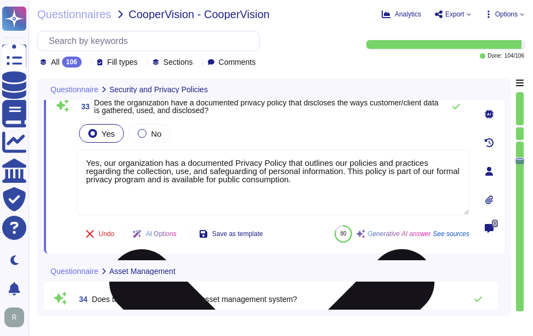
scroll to position [4451, 0]
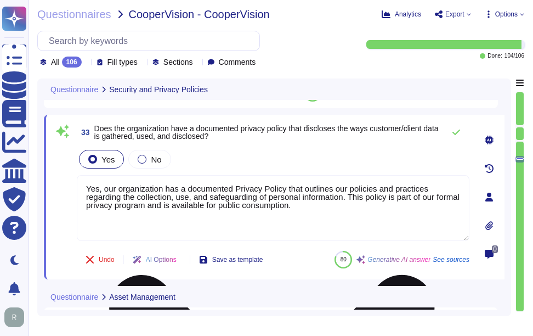
type textarea "Yes, our organization has documented and approved information security policies…"
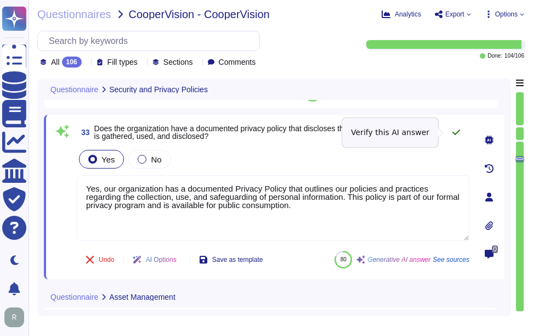
click at [457, 131] on icon at bounding box center [456, 132] width 9 height 9
click at [456, 133] on icon at bounding box center [456, 132] width 9 height 9
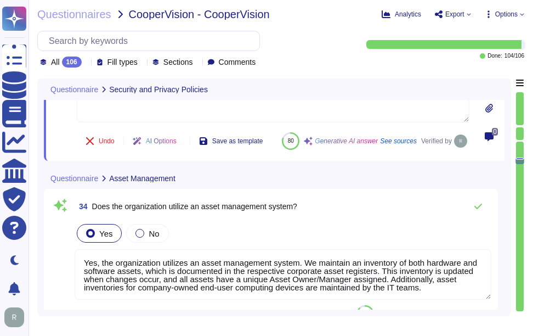
type textarea "Yes, our organization has a documented Acceptable Use Policy (AUP) that has bee…"
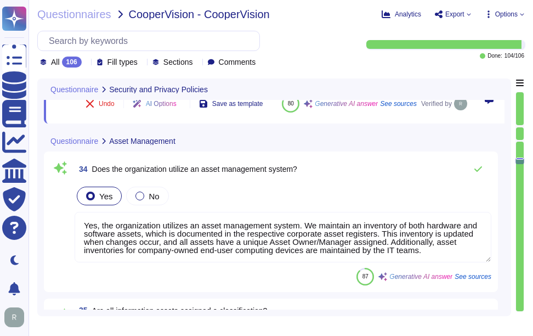
scroll to position [4615, 0]
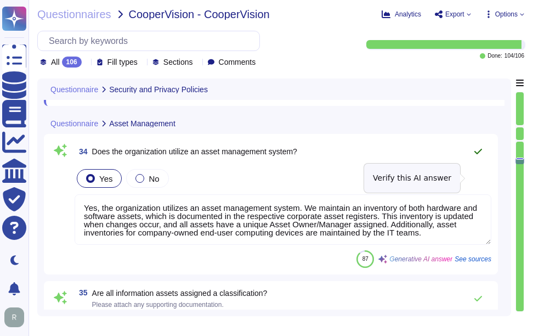
click at [482, 156] on icon at bounding box center [478, 151] width 9 height 9
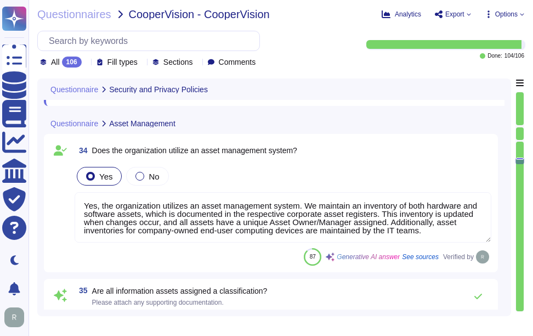
scroll to position [1, 0]
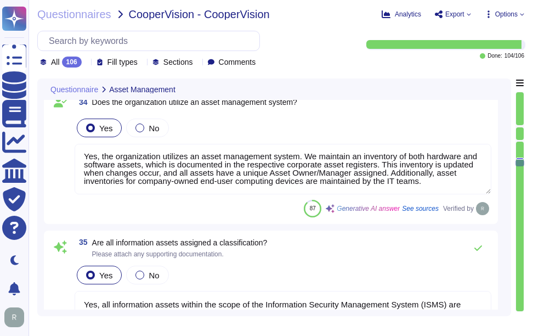
type textarea "Yes, the organization has technical controls in place to restrict the use of re…"
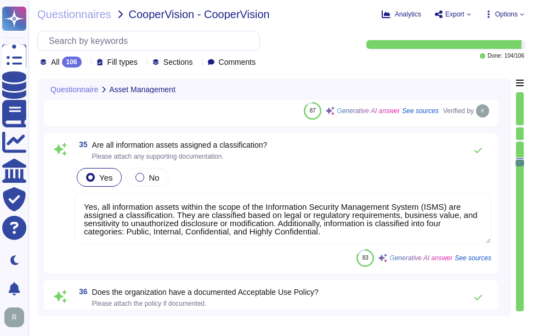
scroll to position [4780, 0]
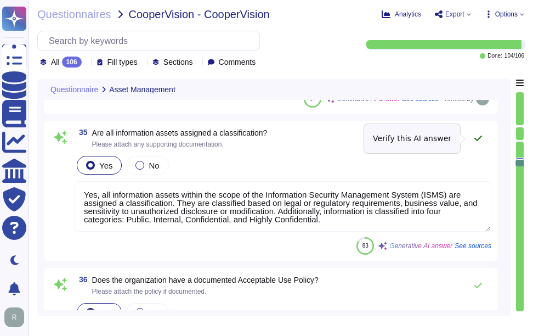
click at [482, 139] on icon at bounding box center [478, 138] width 9 height 9
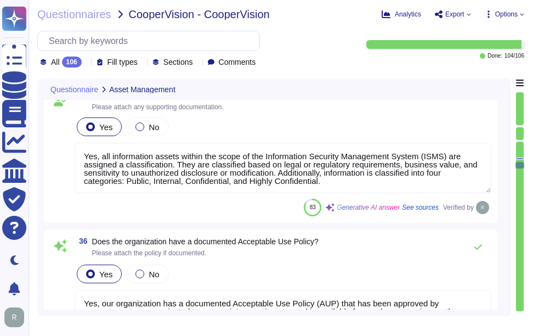
type textarea "Yes, the organization restricts access to systems with shared network infrastru…"
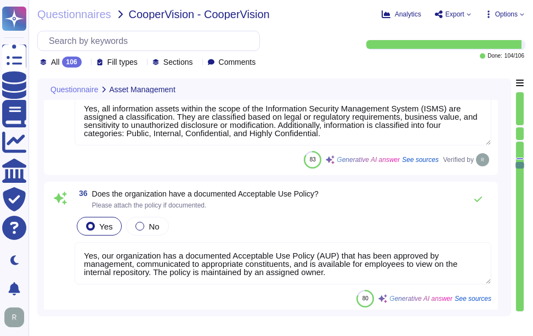
scroll to position [4890, 0]
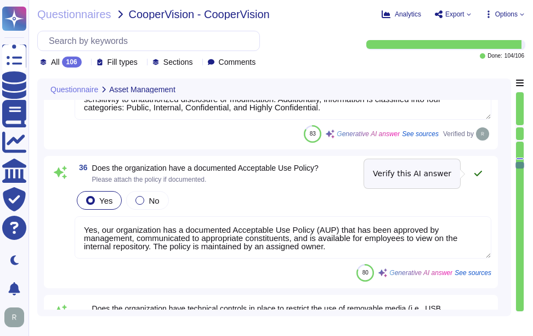
click at [477, 168] on button at bounding box center [478, 173] width 26 height 22
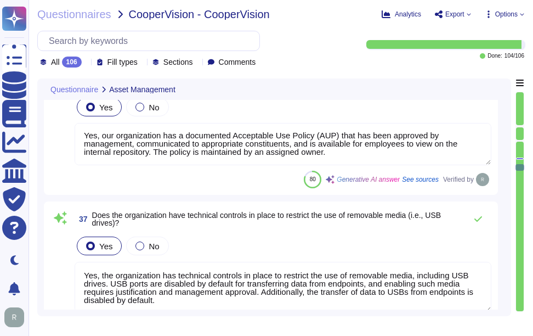
scroll to position [4999, 0]
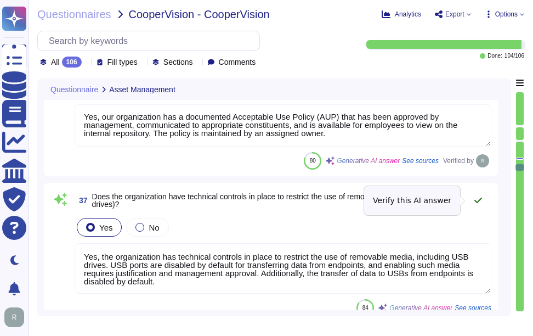
click at [475, 197] on icon at bounding box center [478, 200] width 9 height 9
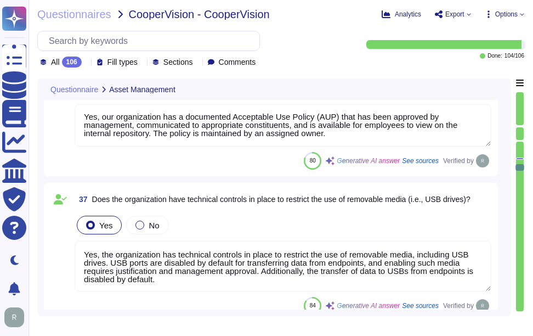
scroll to position [1, 0]
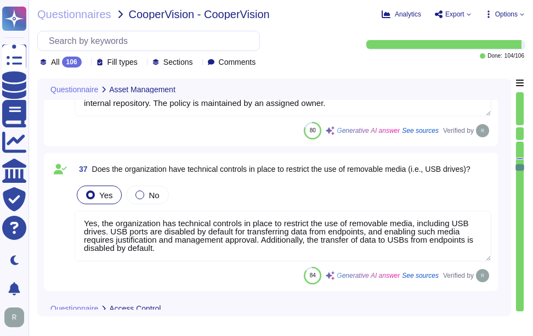
type textarea "Yes, controls are in place to ensure that access to the application is restrict…"
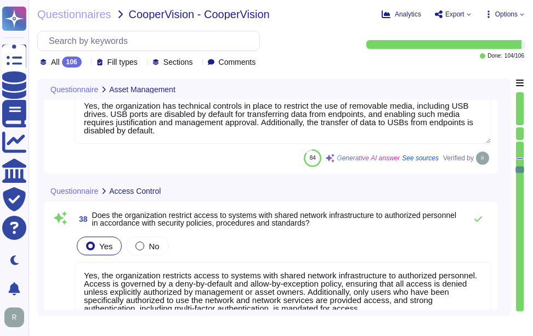
scroll to position [5164, 0]
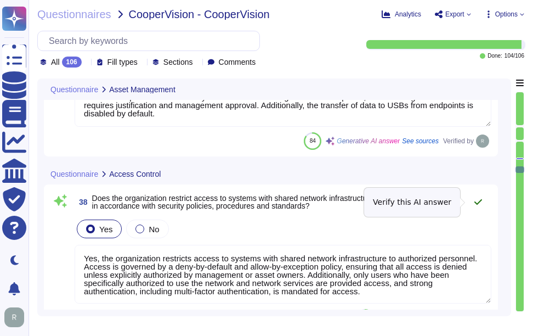
click at [477, 204] on icon at bounding box center [479, 201] width 8 height 5
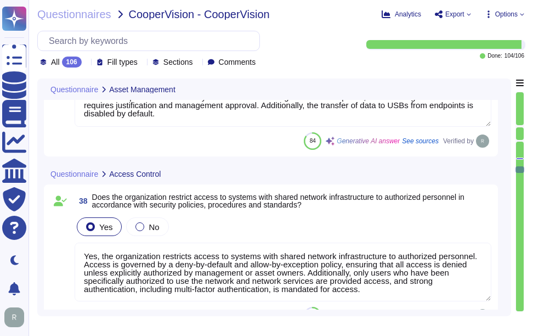
scroll to position [1, 0]
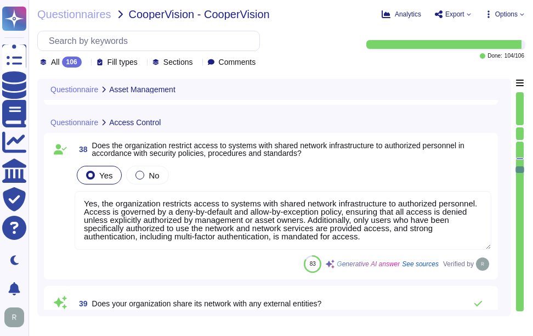
type textarea "no"
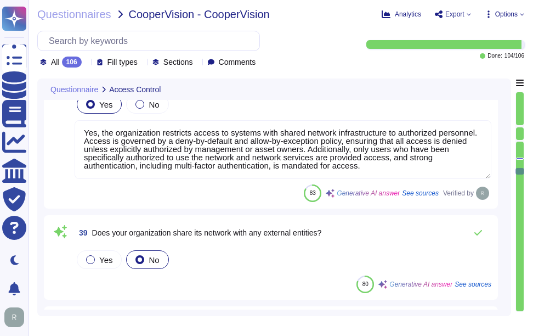
scroll to position [5329, 0]
type textarea "Yes, we restrict, log, and monitor access to our information security managemen…"
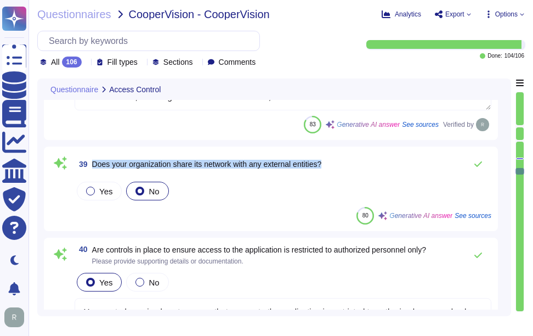
drag, startPoint x: 93, startPoint y: 165, endPoint x: 383, endPoint y: 159, distance: 289.8
click at [383, 159] on div "39 Does your organization share its network with any external entities?" at bounding box center [283, 164] width 417 height 22
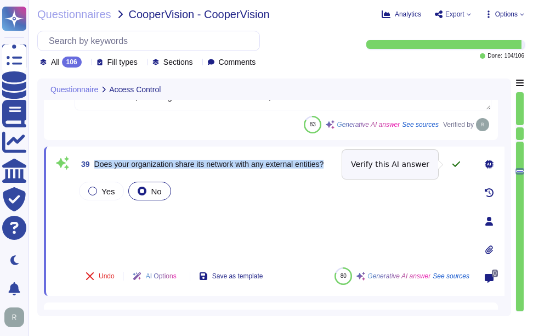
click at [455, 164] on icon at bounding box center [456, 164] width 9 height 9
click at [458, 162] on icon at bounding box center [456, 164] width 9 height 9
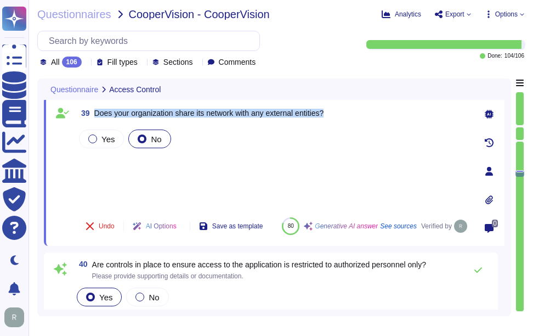
type textarea "Yes, we restrict, log, and monitor access to our information security managemen…"
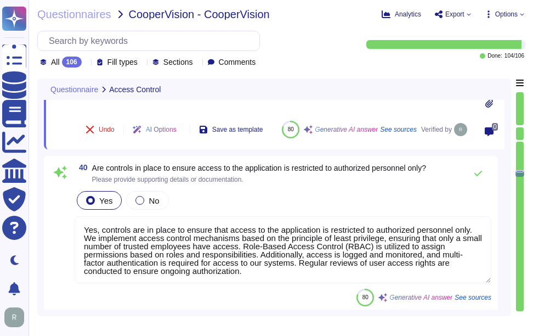
scroll to position [5493, 0]
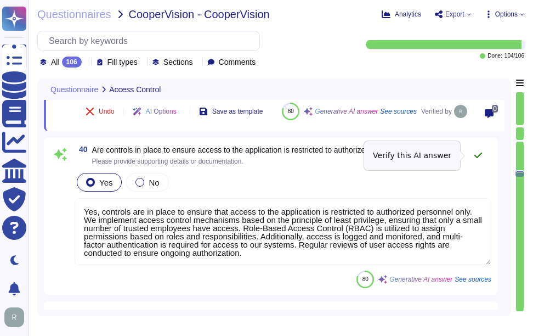
click at [477, 150] on button at bounding box center [478, 155] width 26 height 22
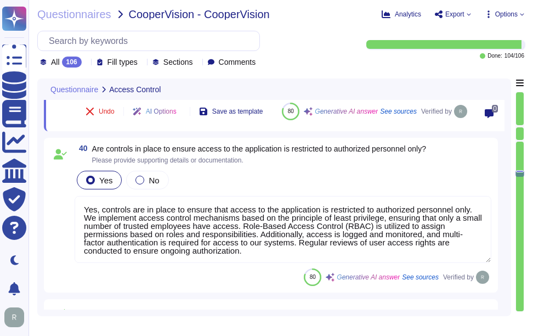
drag, startPoint x: 477, startPoint y: 150, endPoint x: 354, endPoint y: 168, distance: 124.3
click at [354, 168] on div "40 Are controls in place to ensure access to the application is restricted to a…" at bounding box center [270, 215] width 441 height 142
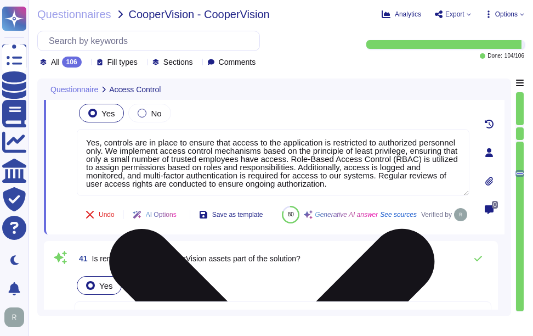
type textarea "Yes, we have established, documented, and approved identity and access manageme…"
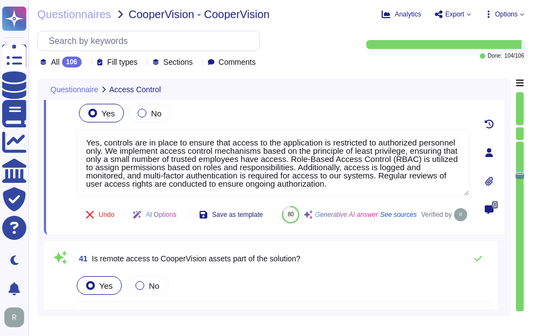
click at [404, 228] on div "Undo AI Options Save as template 80 Generative AI answer See sources Verified by" at bounding box center [273, 214] width 393 height 26
drag, startPoint x: 404, startPoint y: 249, endPoint x: 363, endPoint y: 244, distance: 40.8
click at [363, 228] on div "Undo AI Options Save as template 80 Generative AI answer See sources Verified by" at bounding box center [273, 214] width 393 height 26
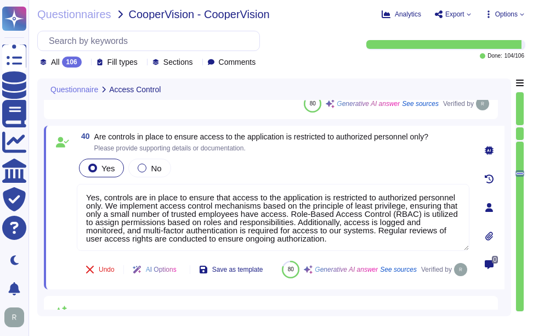
scroll to position [1, 0]
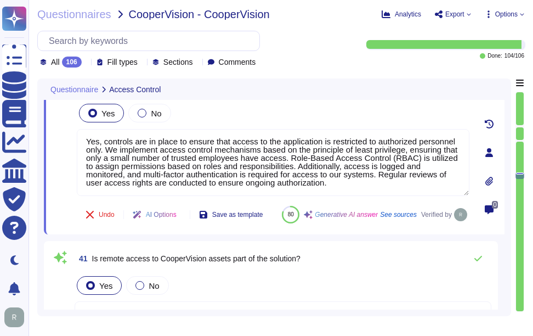
type textarea "Yes, we have established, documented, and approved identity and access manageme…"
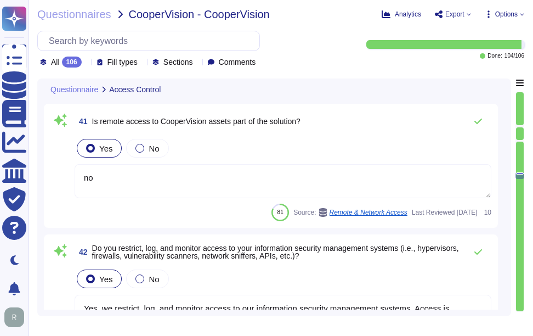
scroll to position [5658, 0]
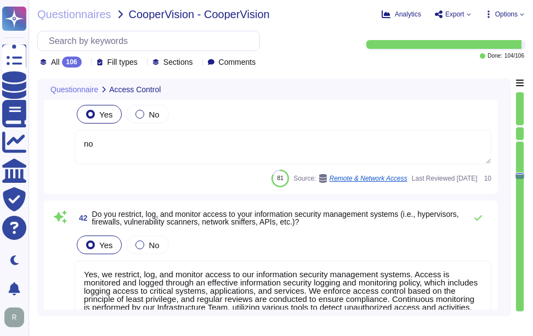
type textarea "Yes, the organization requires multi-factor authentication (MFA) for all remote…"
drag, startPoint x: 92, startPoint y: 114, endPoint x: 325, endPoint y: 117, distance: 233.3
click at [325, 98] on div "41 Is remote access to CooperVision assets part of the solution?" at bounding box center [283, 87] width 417 height 22
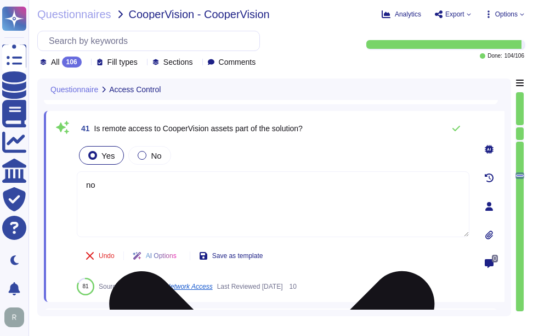
type textarea "Yes, the organization restricts access to systems with shared network infrastru…"
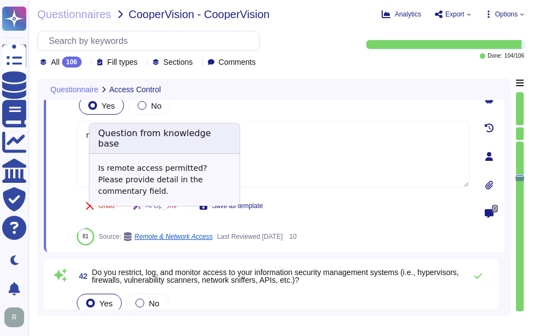
type textarea "Yes, the organization requires multi-factor authentication (MFA) for all remote…"
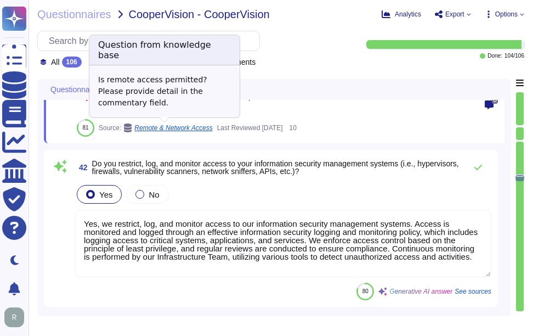
scroll to position [5768, 0]
